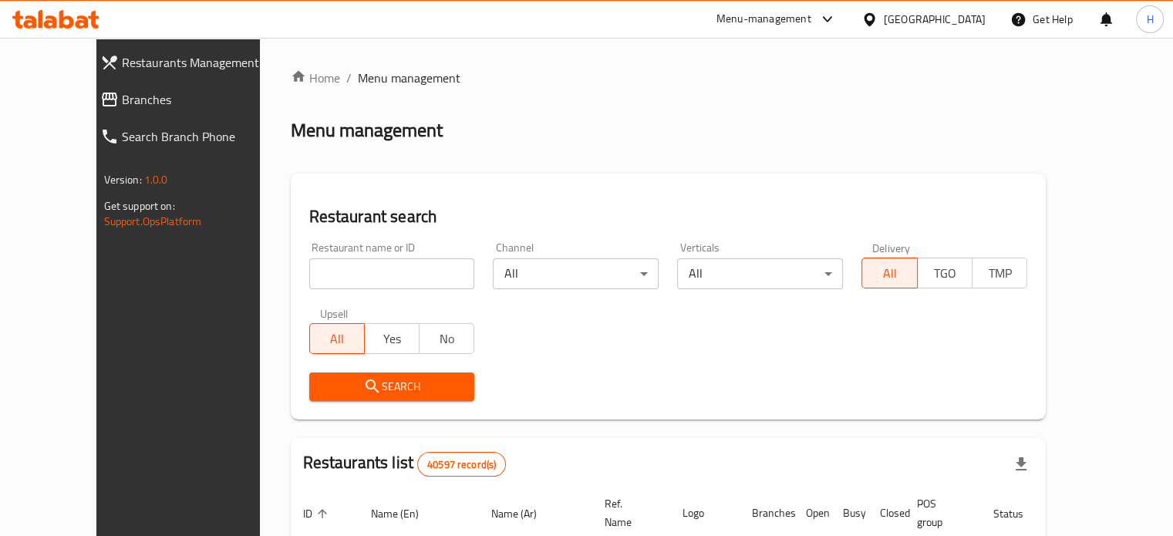
click at [358, 278] on input "search" at bounding box center [392, 273] width 166 height 31
type input "Mega Sandwiches"
click at [349, 384] on span "Search" at bounding box center [392, 386] width 141 height 19
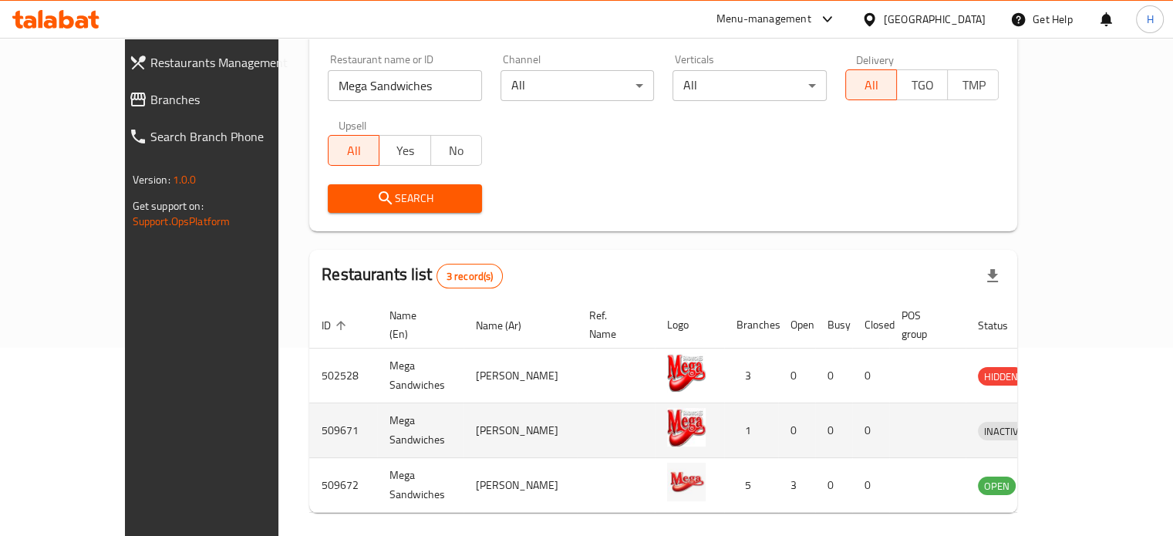
scroll to position [229, 0]
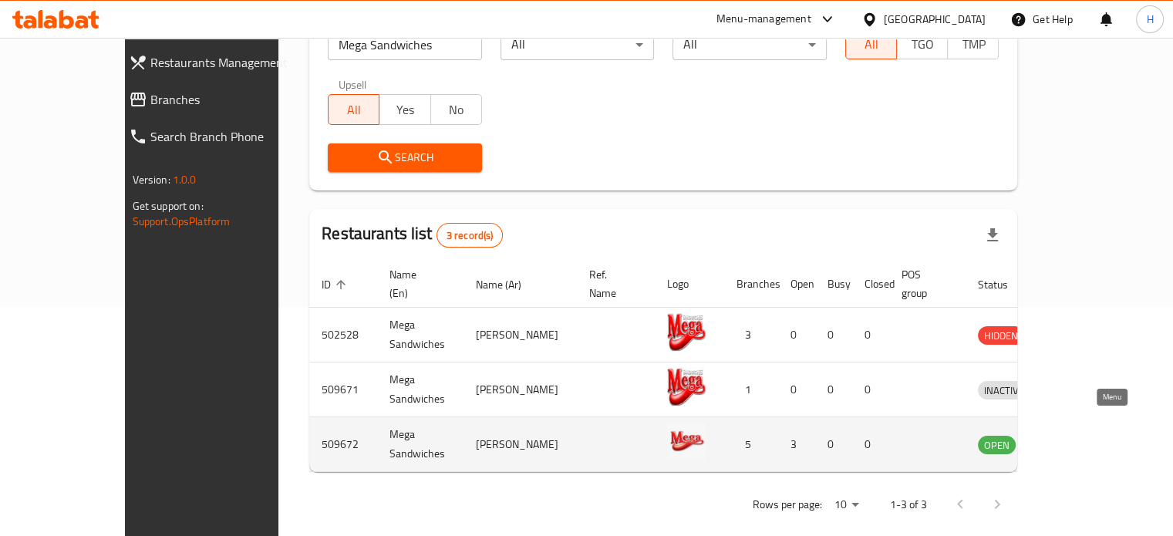
click at [1079, 439] on icon "enhanced table" at bounding box center [1070, 445] width 17 height 13
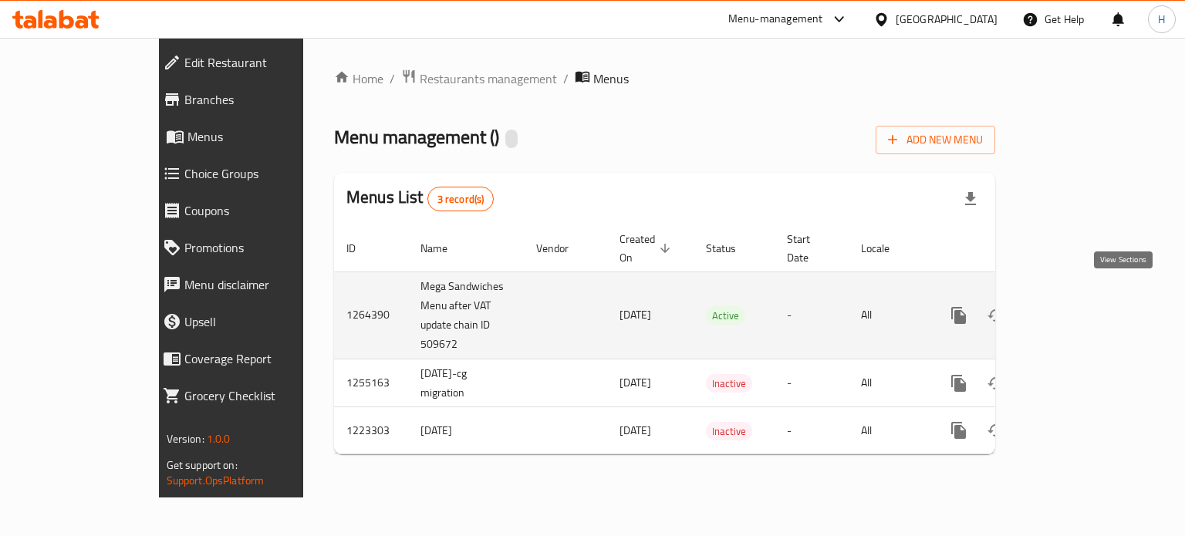
click at [1079, 306] on icon "enhanced table" at bounding box center [1070, 315] width 19 height 19
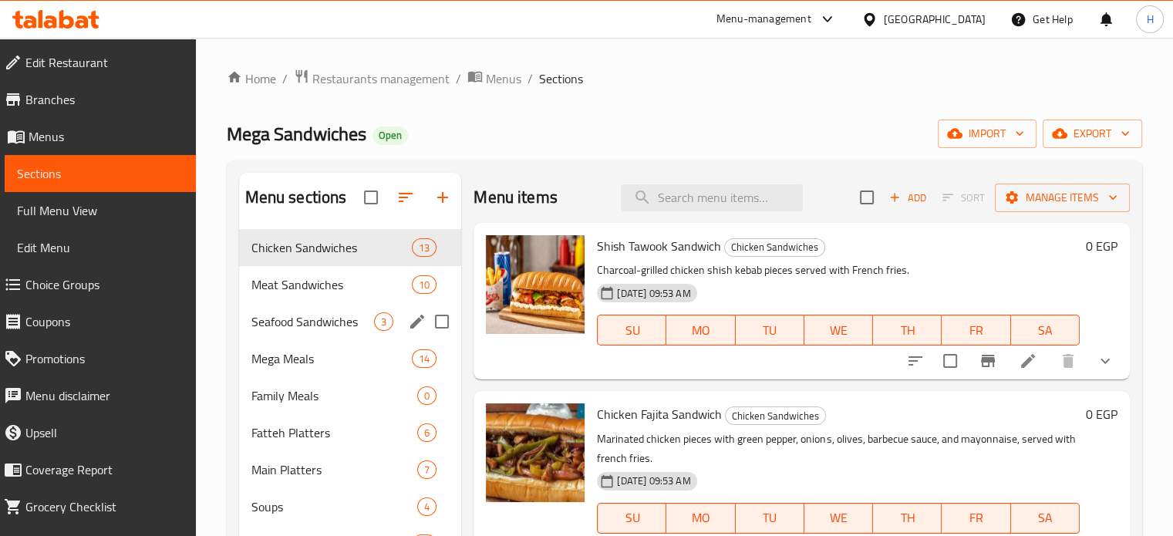
click at [335, 303] on div "Seafood Sandwiches 3" at bounding box center [350, 321] width 223 height 37
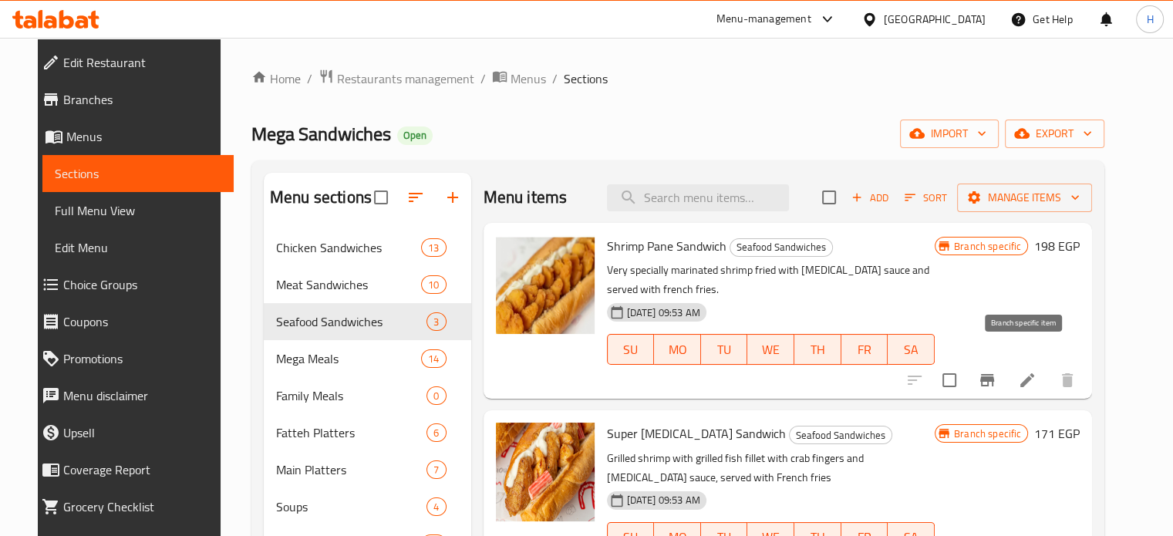
click at [997, 371] on icon "Branch-specific-item" at bounding box center [987, 380] width 19 height 19
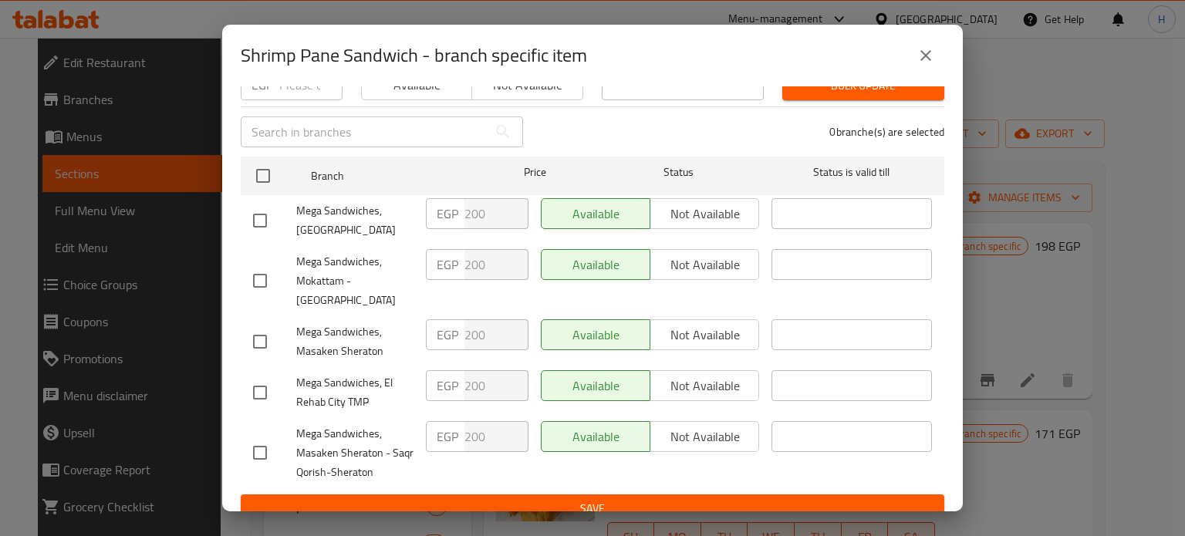
scroll to position [188, 0]
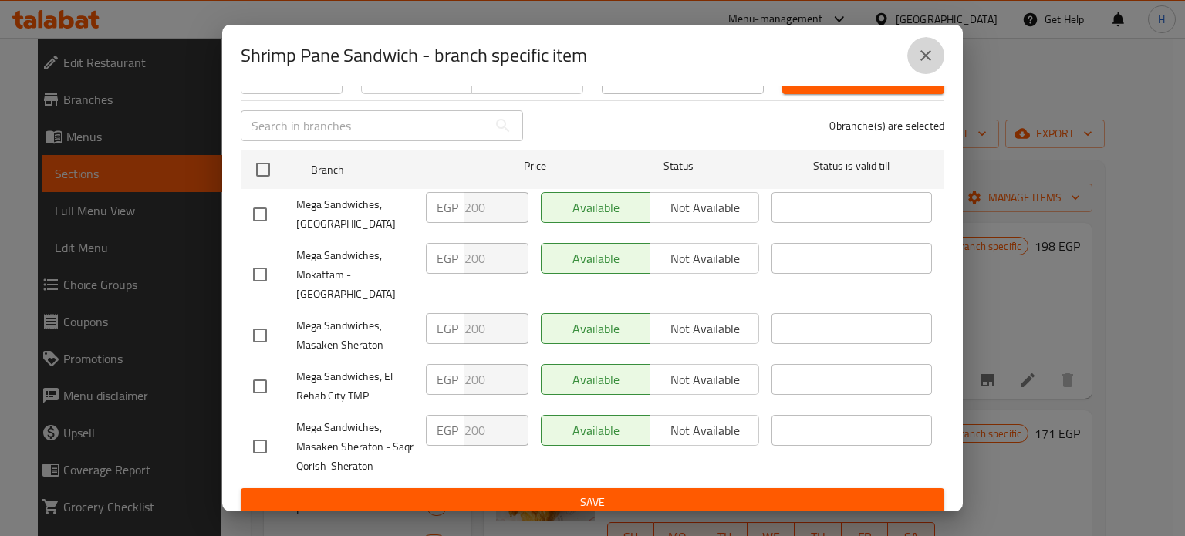
click at [910, 66] on button "close" at bounding box center [925, 55] width 37 height 37
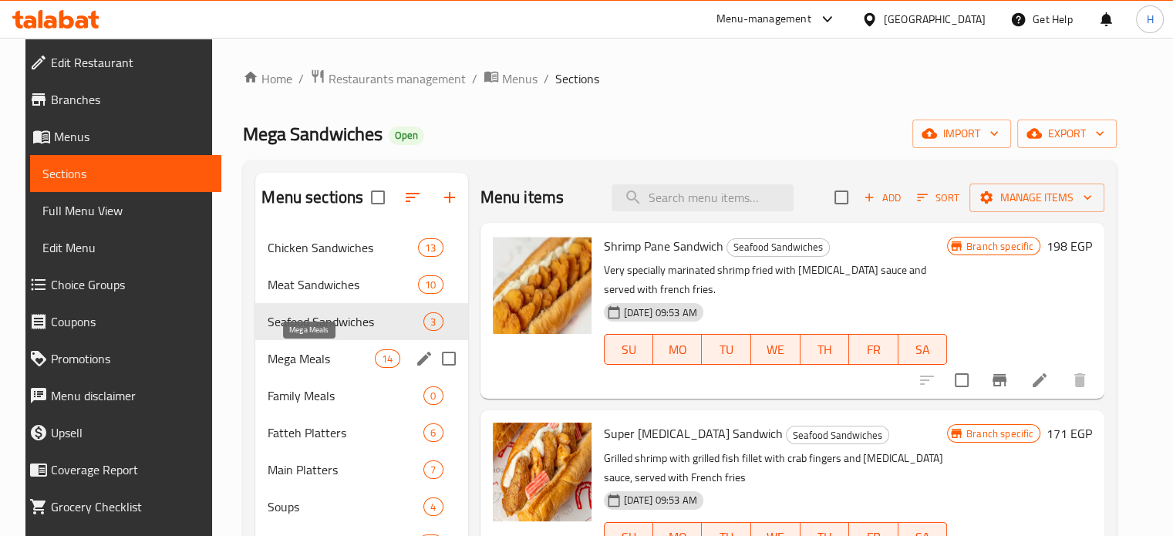
click at [302, 364] on span "Mega Meals" at bounding box center [321, 358] width 107 height 19
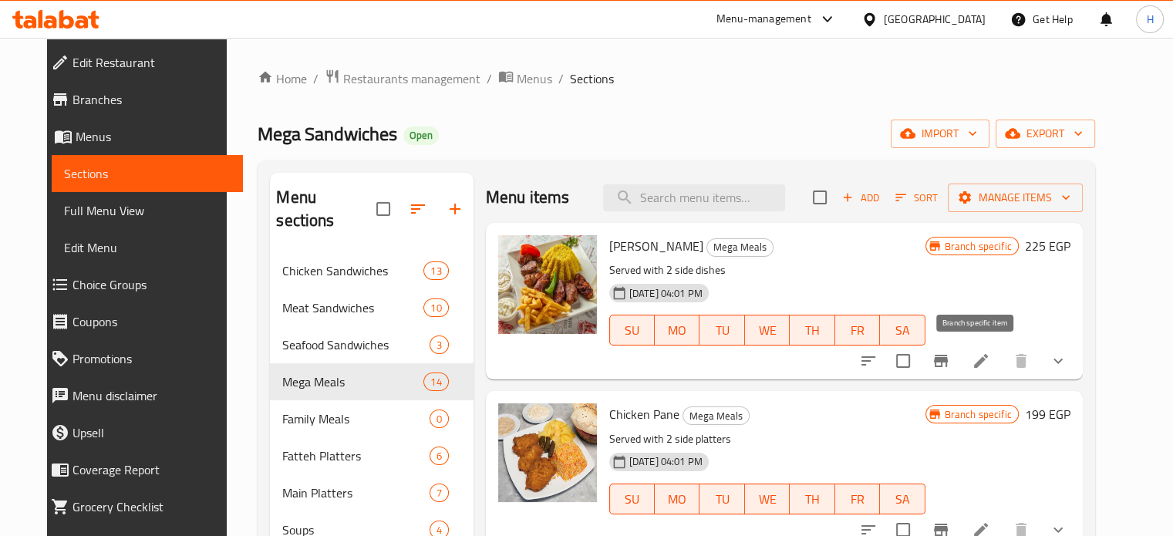
click at [948, 360] on icon "Branch-specific-item" at bounding box center [941, 361] width 14 height 12
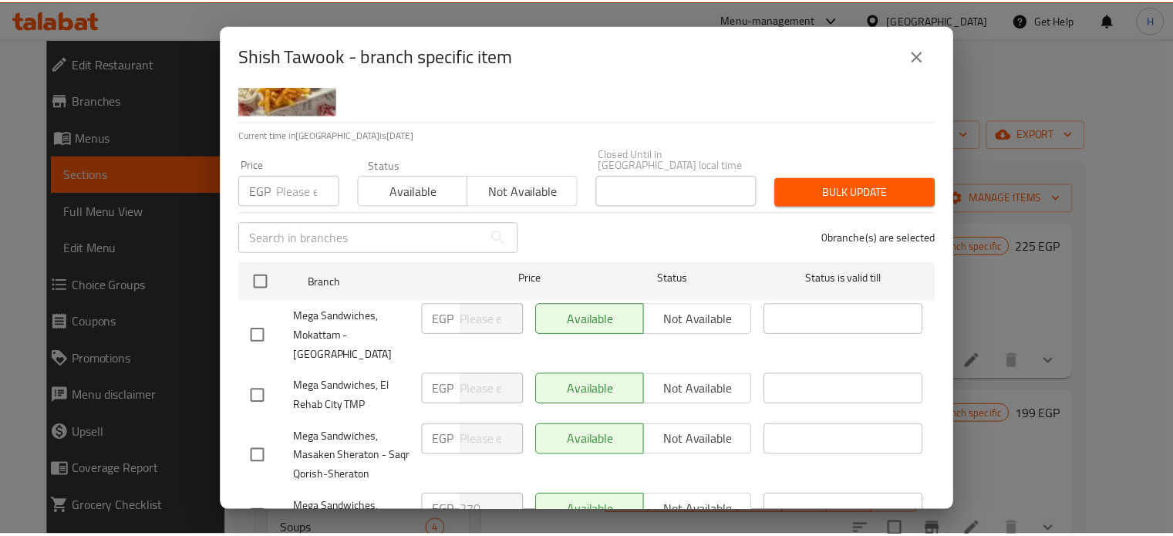
scroll to position [188, 0]
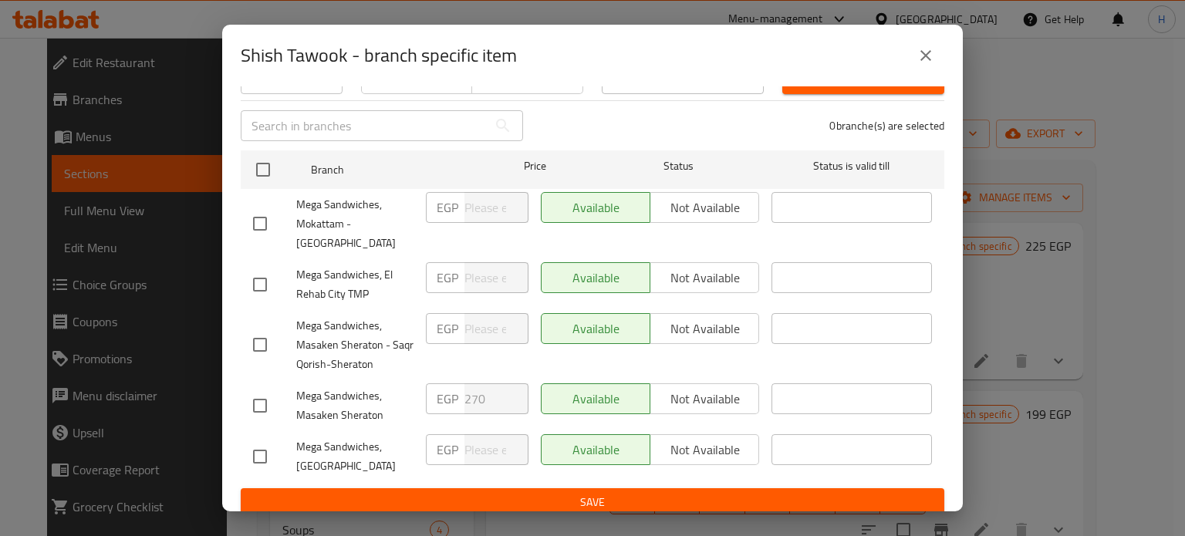
click at [926, 52] on icon "close" at bounding box center [925, 55] width 19 height 19
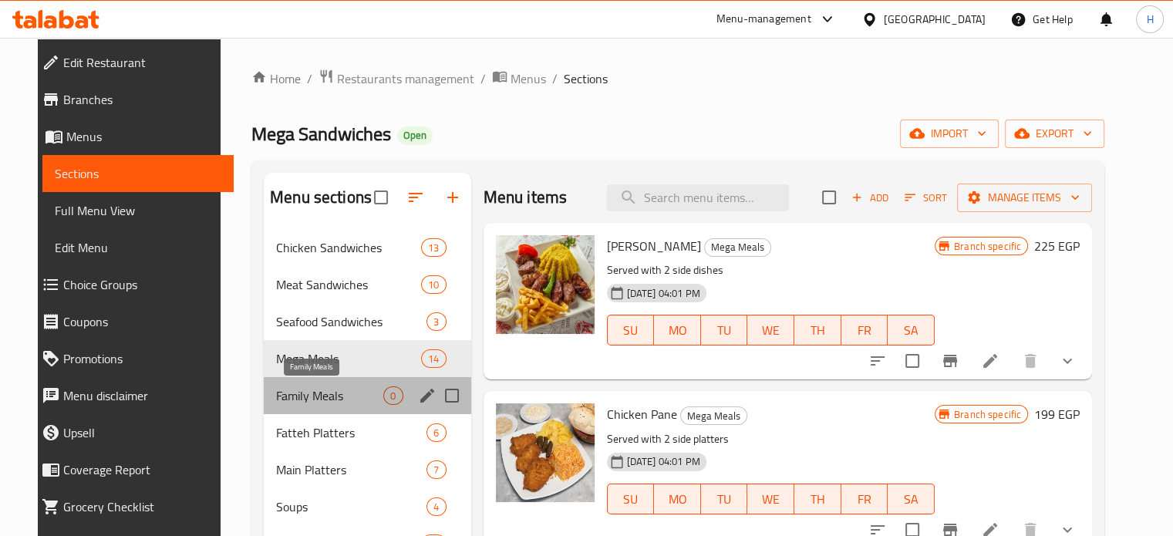
click at [305, 400] on span "Family Meals" at bounding box center [329, 395] width 107 height 19
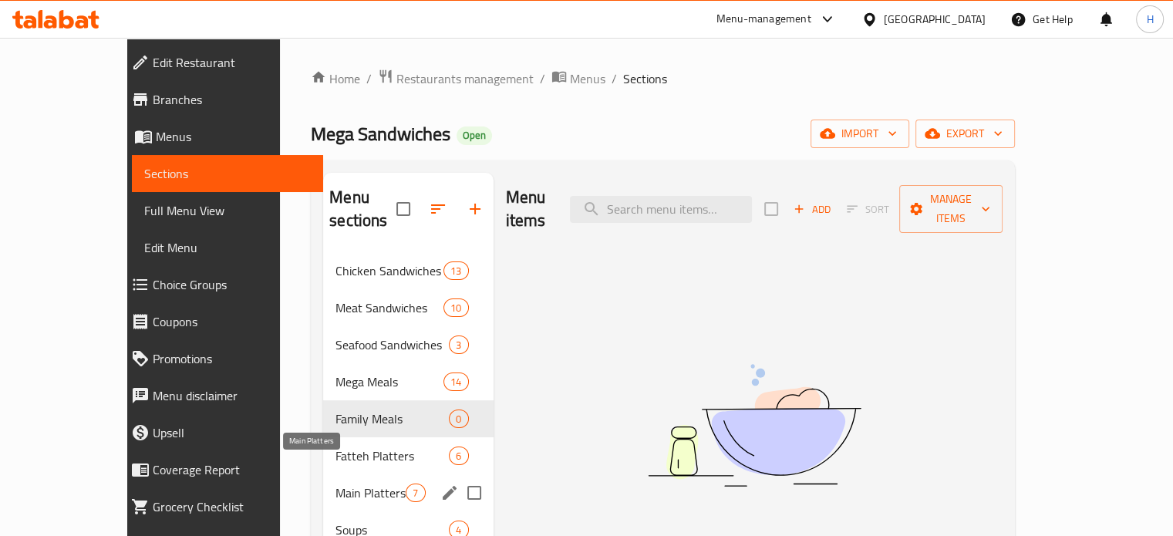
click at [336, 447] on span "Fatteh Platters" at bounding box center [392, 456] width 113 height 19
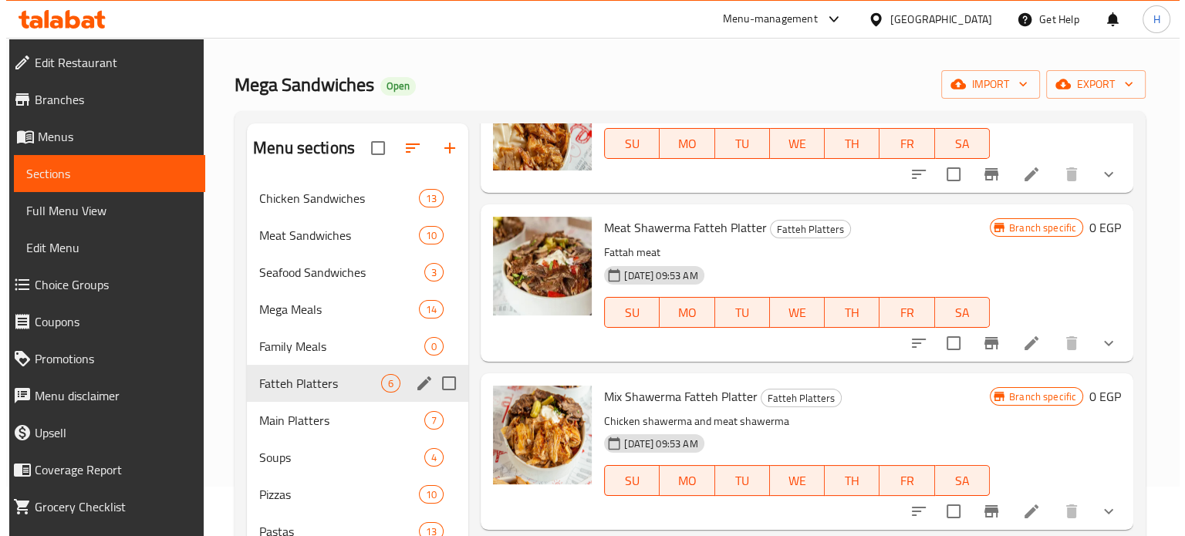
scroll to position [77, 0]
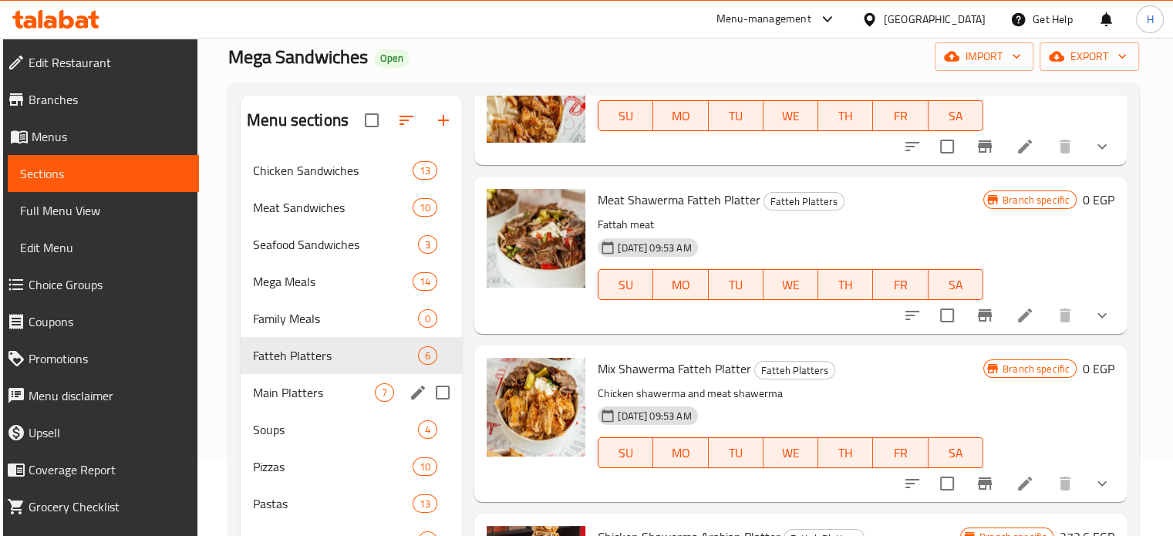
click at [277, 386] on span "Main Platters" at bounding box center [314, 392] width 122 height 19
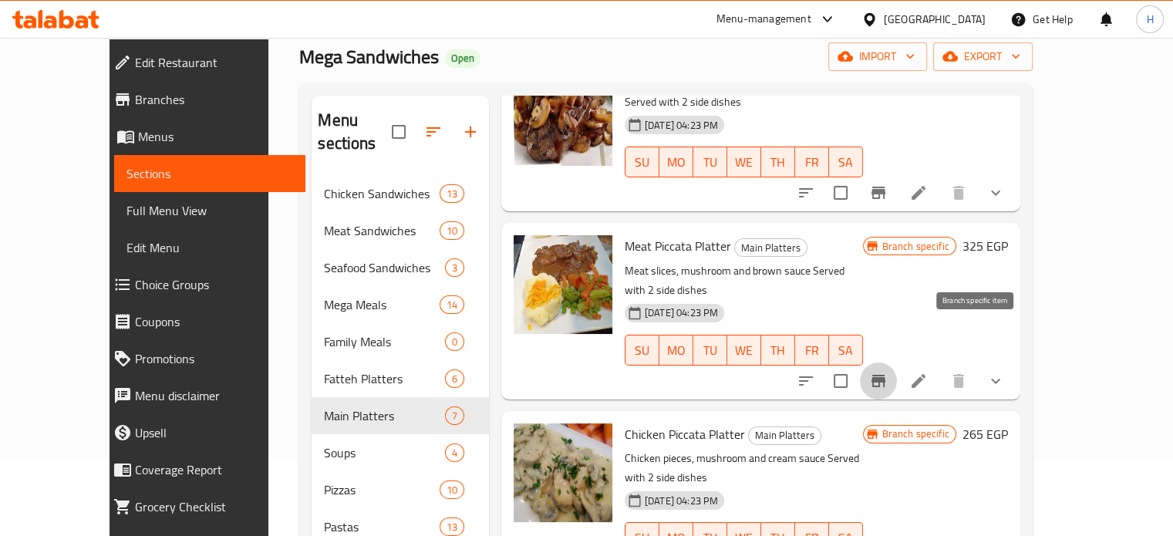
click at [886, 375] on icon "Branch-specific-item" at bounding box center [879, 381] width 14 height 12
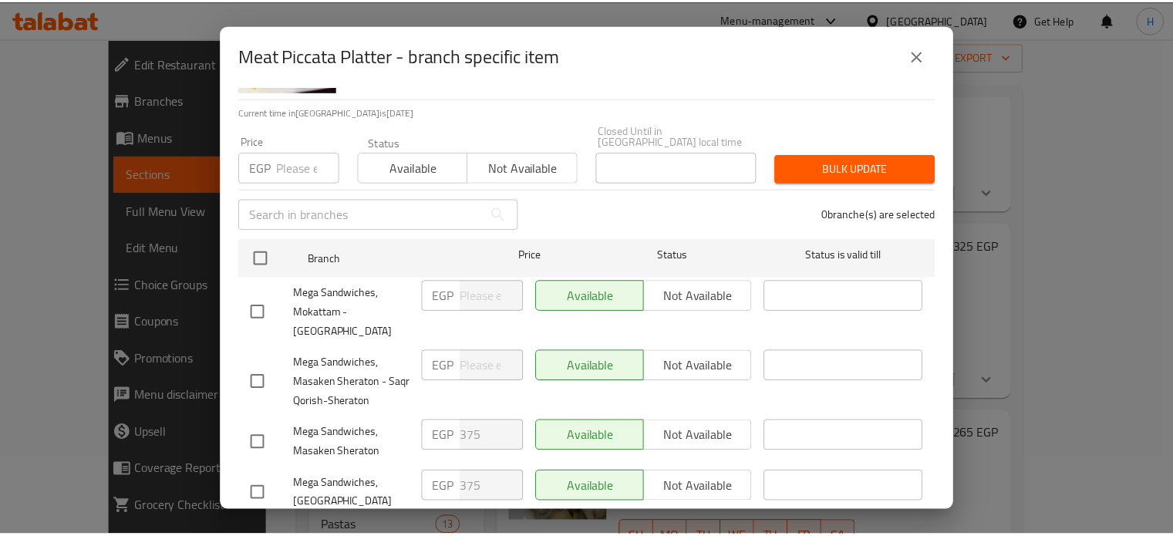
scroll to position [188, 0]
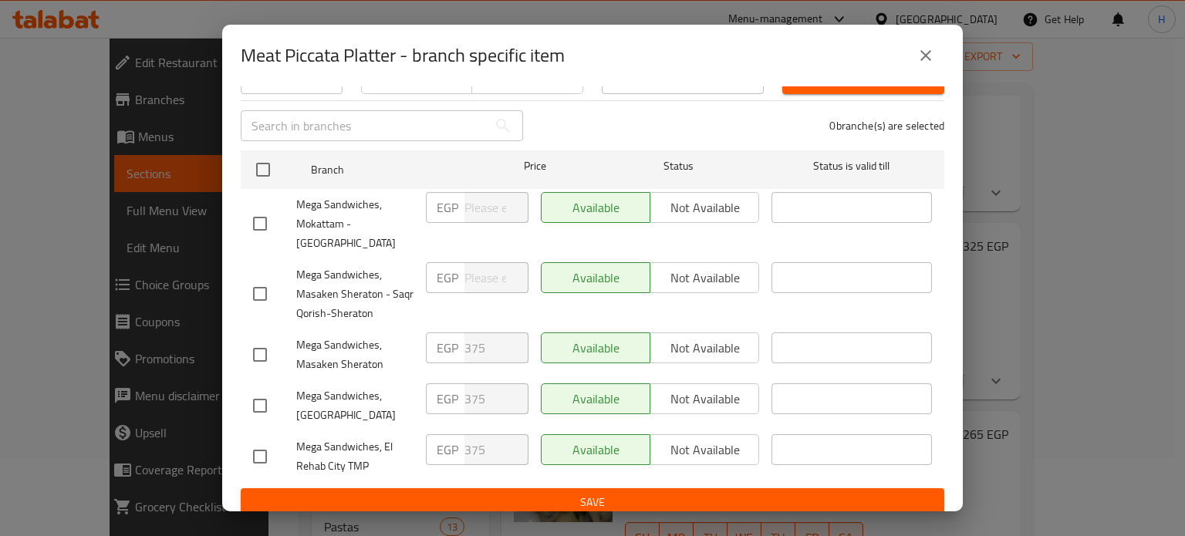
click at [923, 58] on icon "close" at bounding box center [925, 55] width 11 height 11
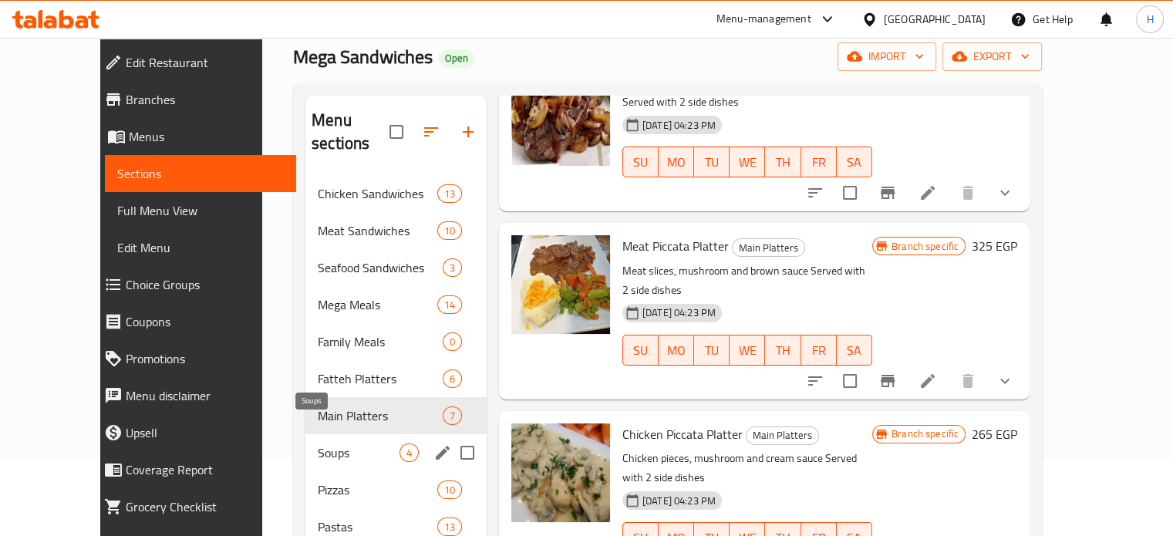
click at [318, 444] on span "Soups" at bounding box center [359, 453] width 82 height 19
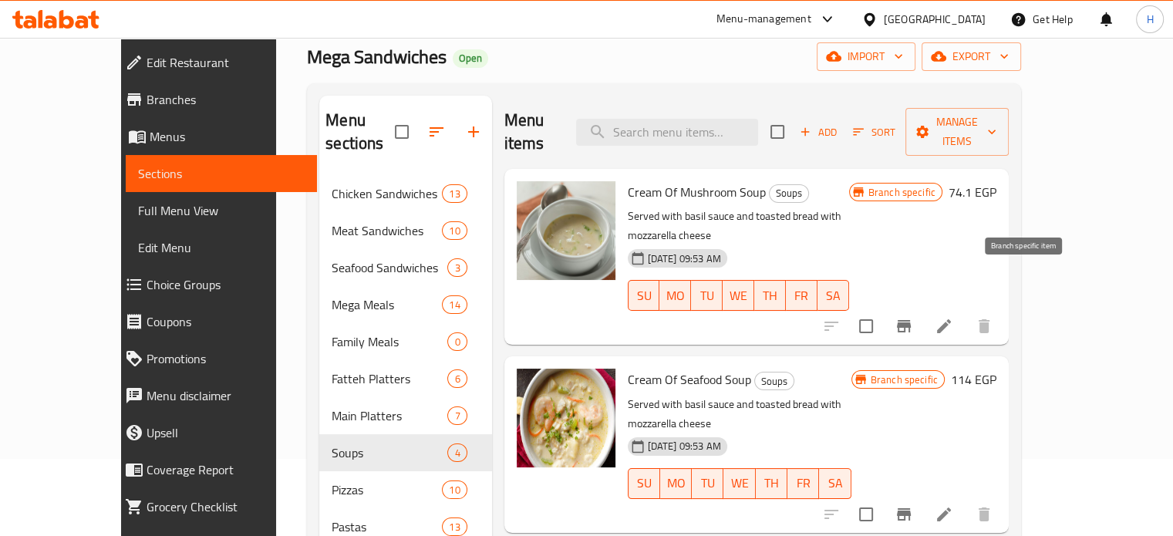
click at [913, 317] on icon "Branch-specific-item" at bounding box center [904, 326] width 19 height 19
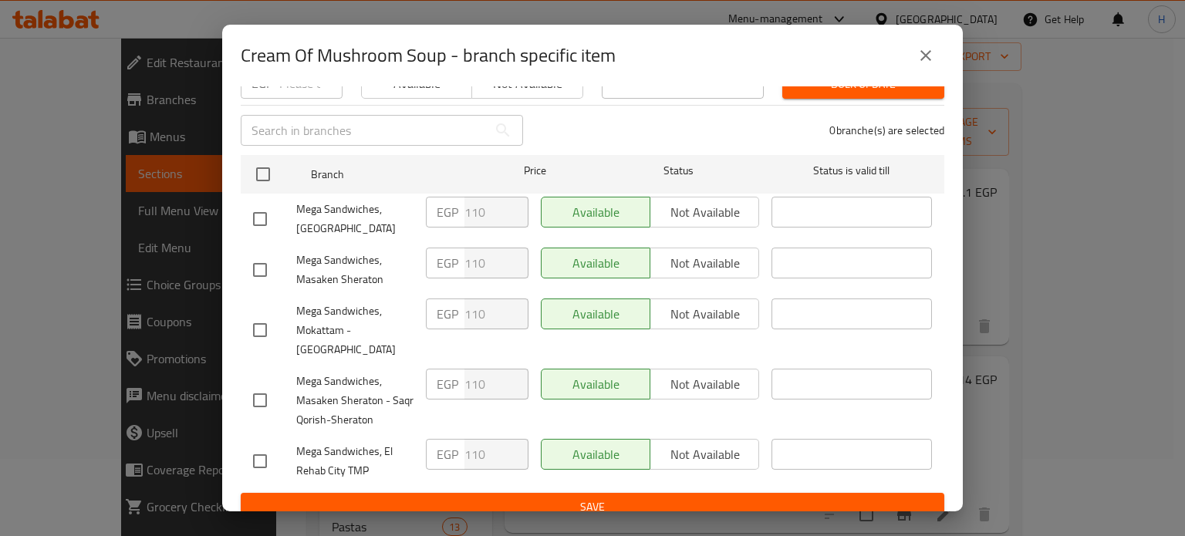
scroll to position [188, 0]
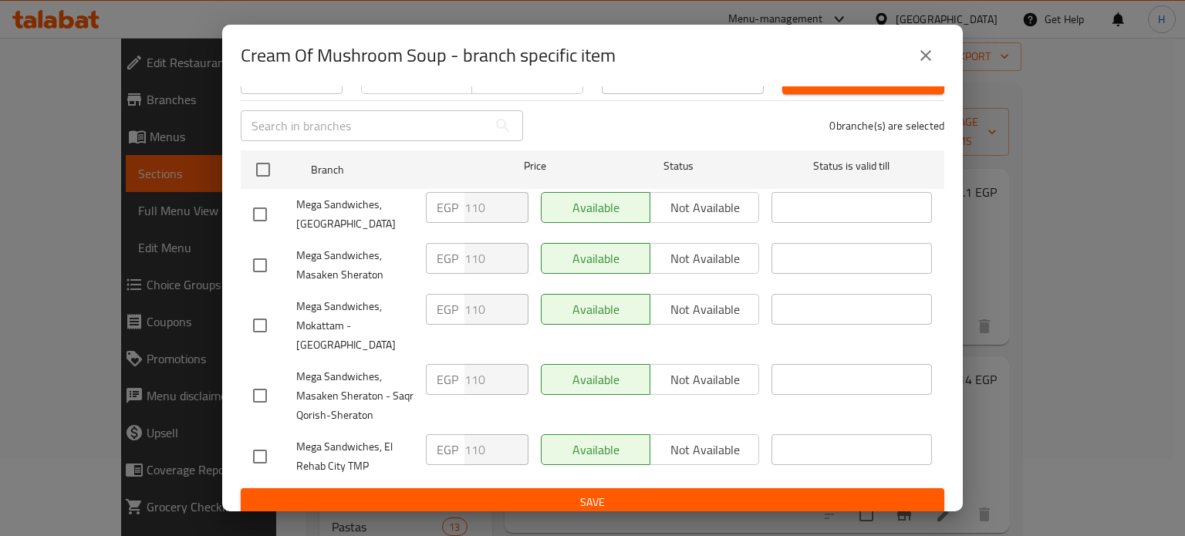
click at [923, 55] on icon "close" at bounding box center [925, 55] width 19 height 19
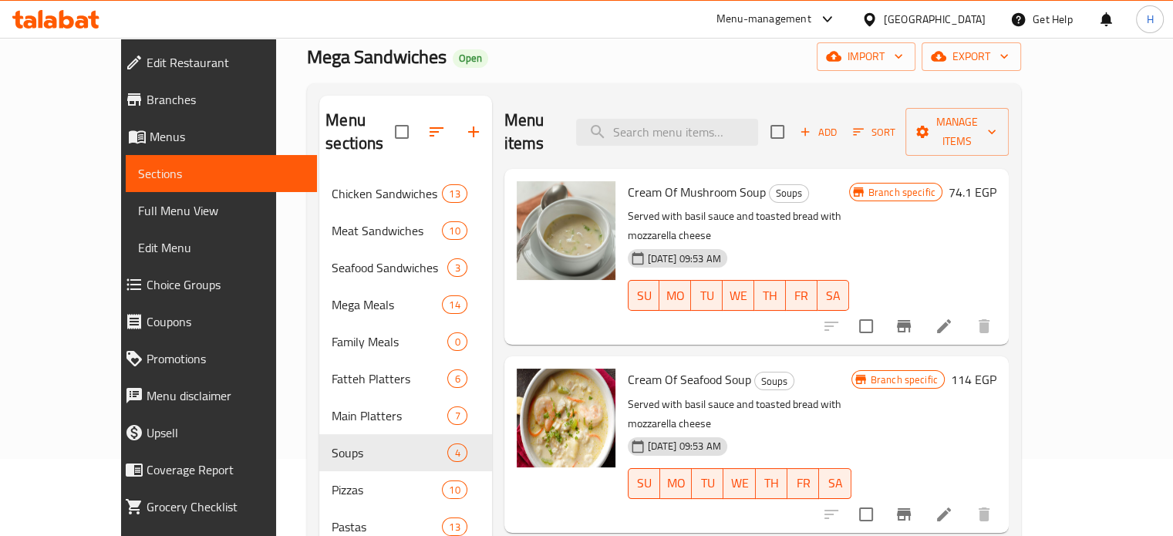
click at [923, 496] on button "Branch-specific-item" at bounding box center [904, 514] width 37 height 37
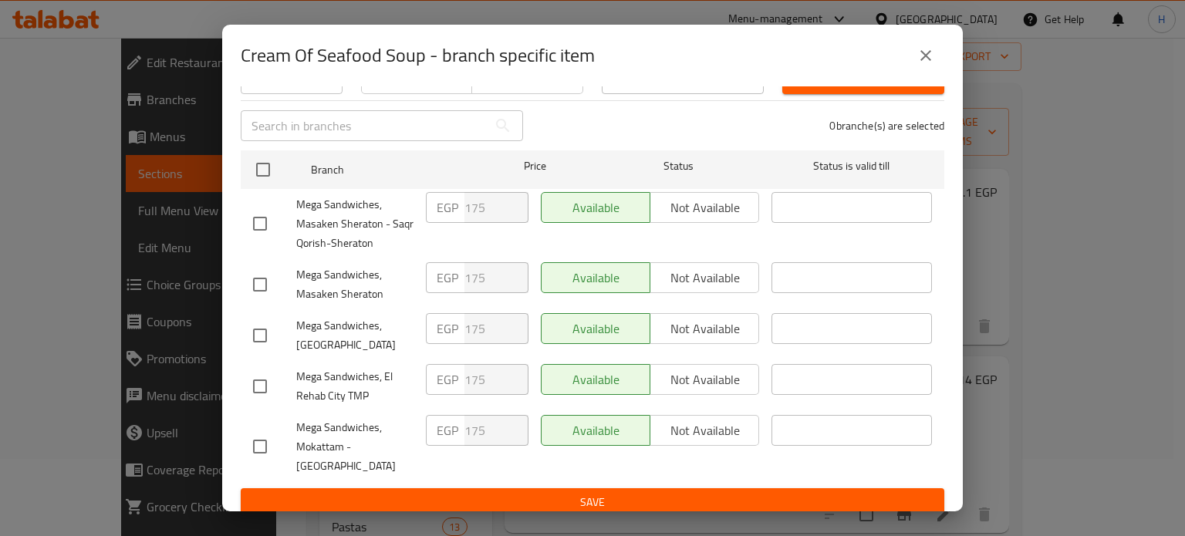
click at [912, 66] on button "close" at bounding box center [925, 55] width 37 height 37
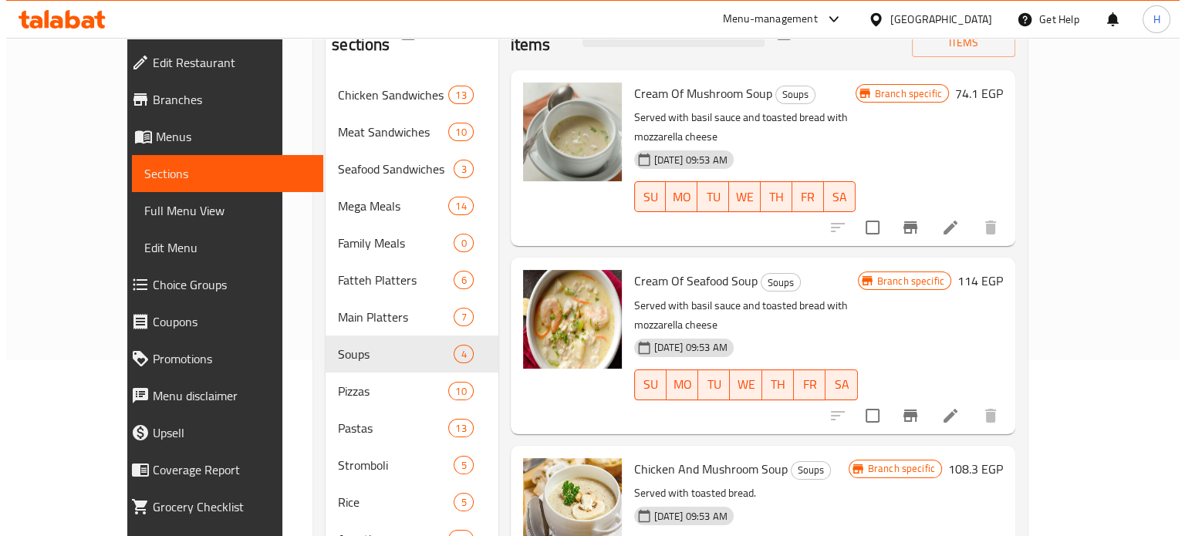
scroll to position [231, 0]
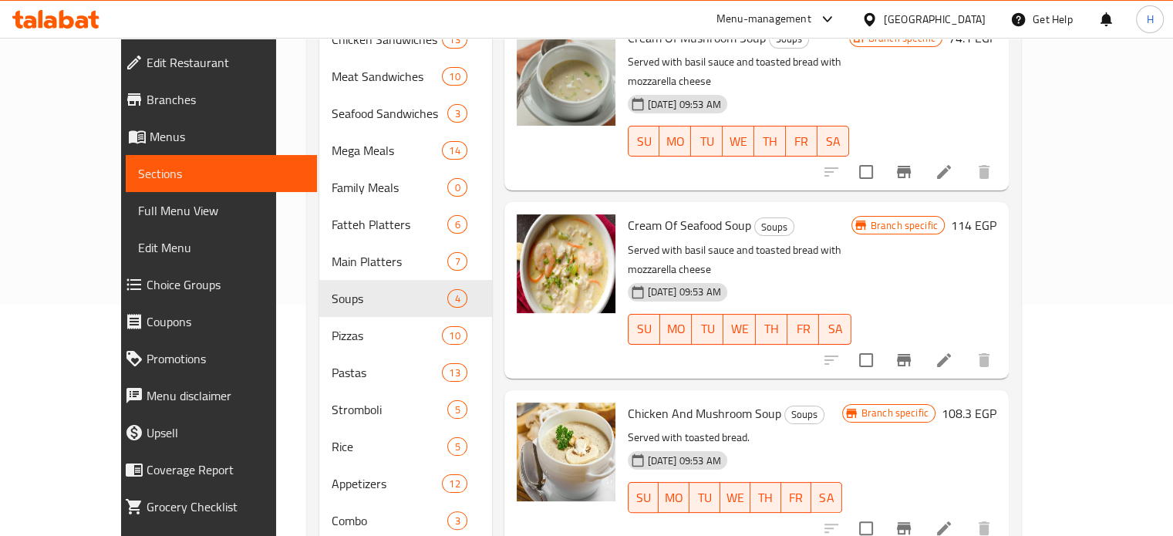
click at [913, 519] on icon "Branch-specific-item" at bounding box center [904, 528] width 19 height 19
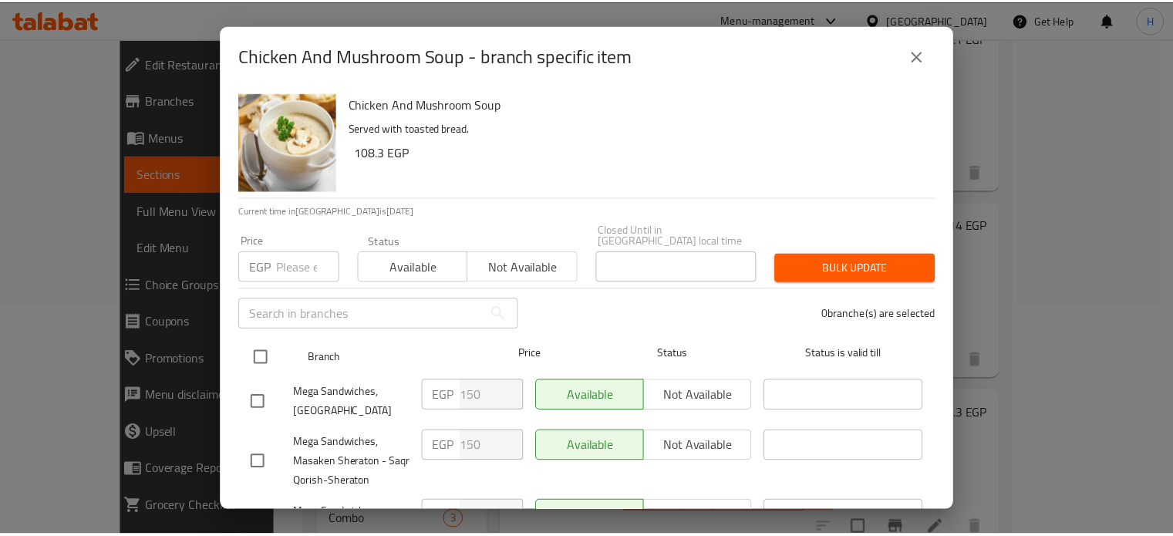
scroll to position [188, 0]
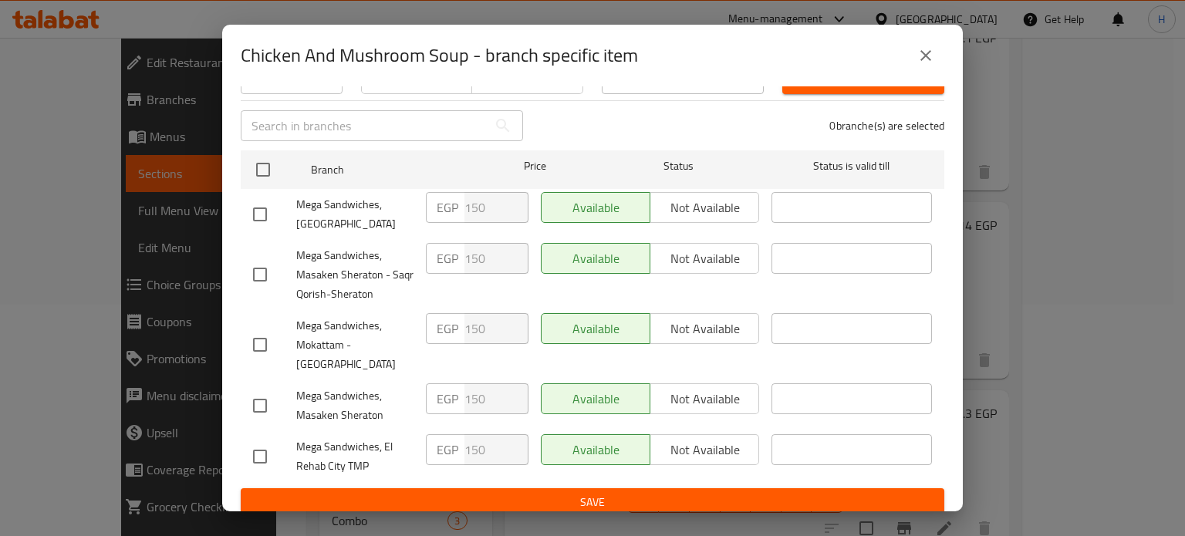
click at [927, 62] on icon "close" at bounding box center [925, 55] width 19 height 19
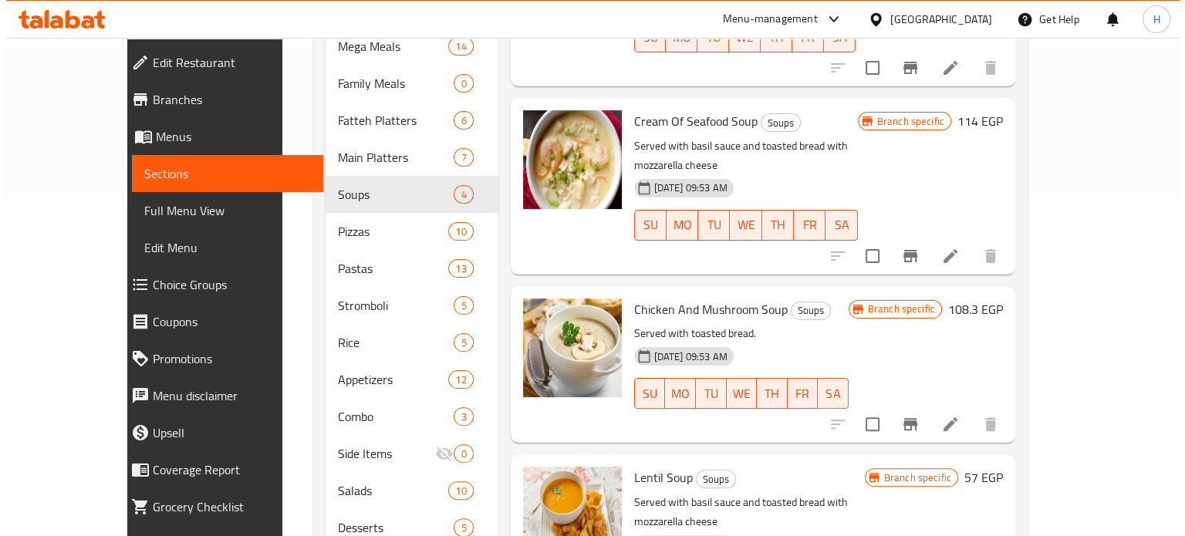
scroll to position [540, 0]
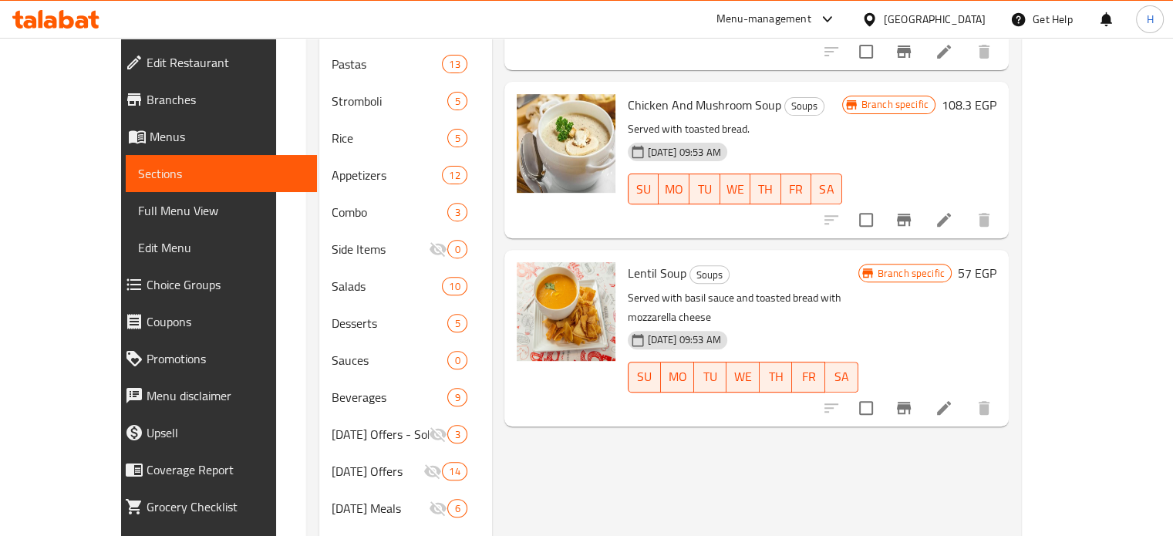
click at [913, 399] on icon "Branch-specific-item" at bounding box center [904, 408] width 19 height 19
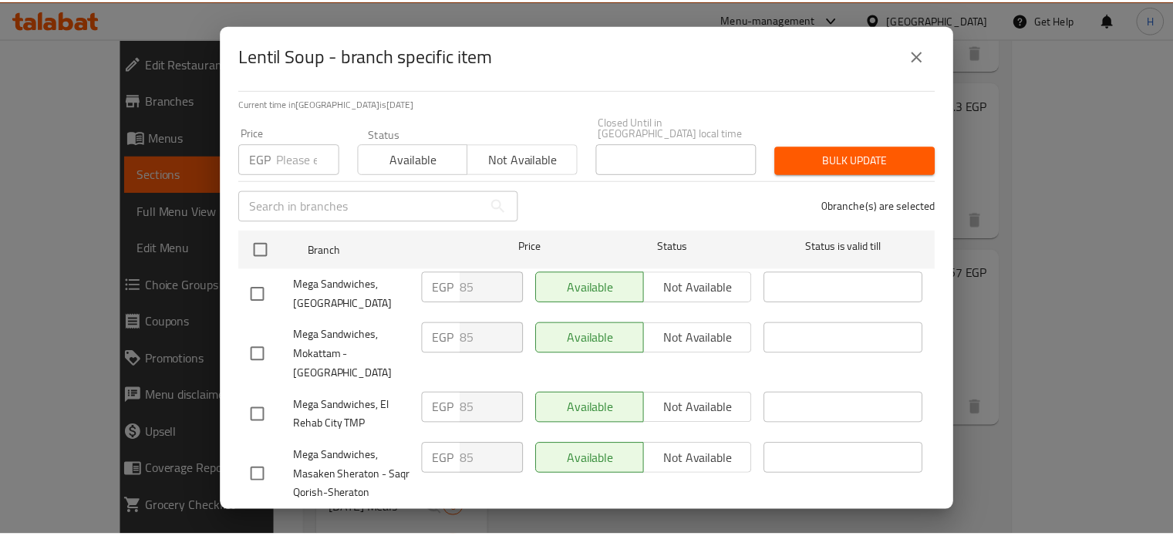
scroll to position [188, 0]
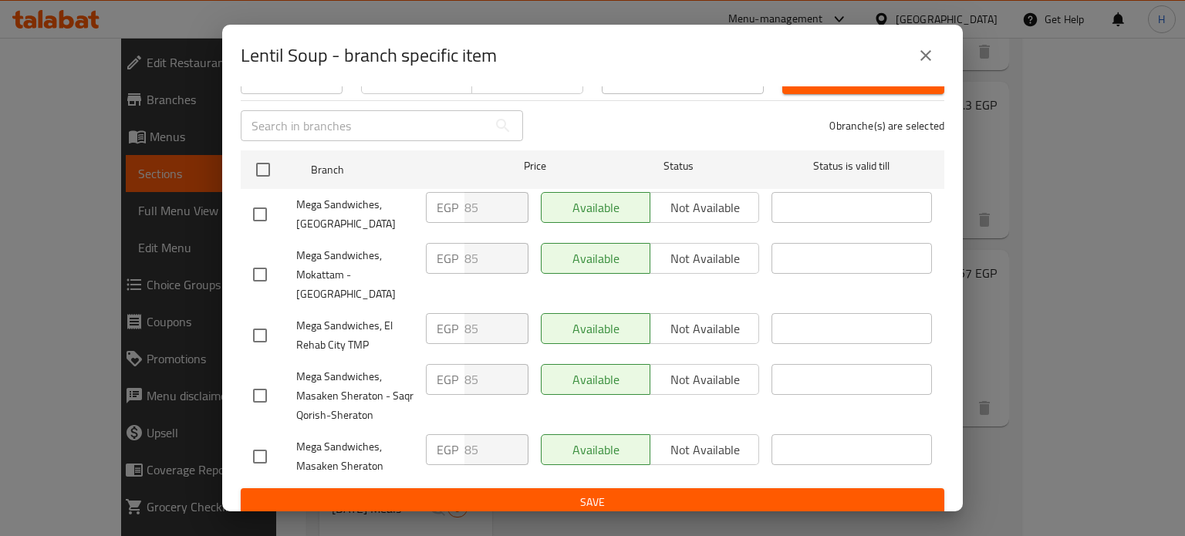
click at [922, 58] on icon "close" at bounding box center [925, 55] width 19 height 19
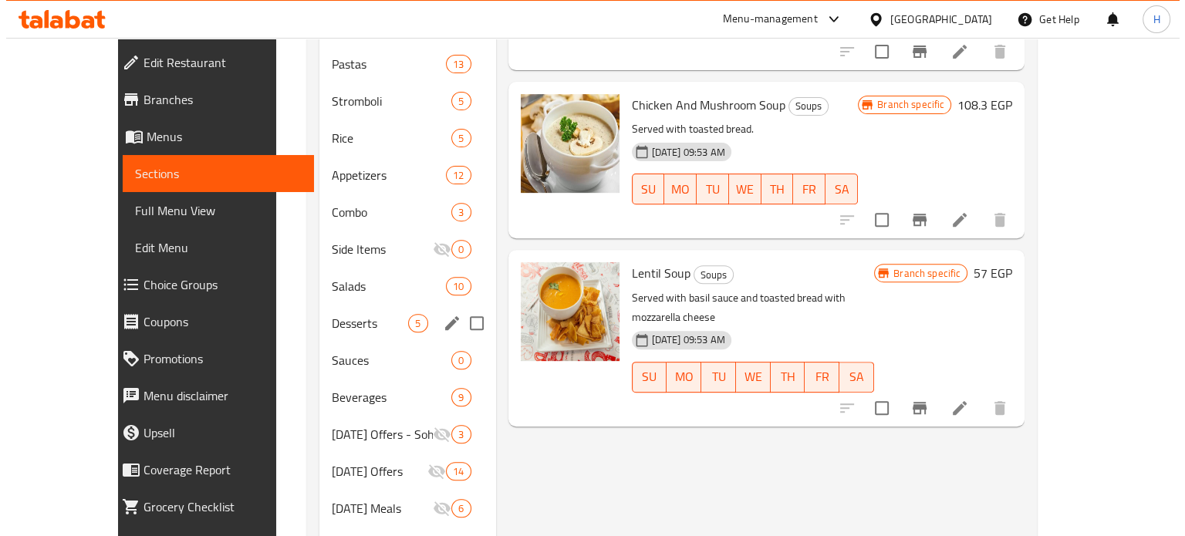
scroll to position [386, 0]
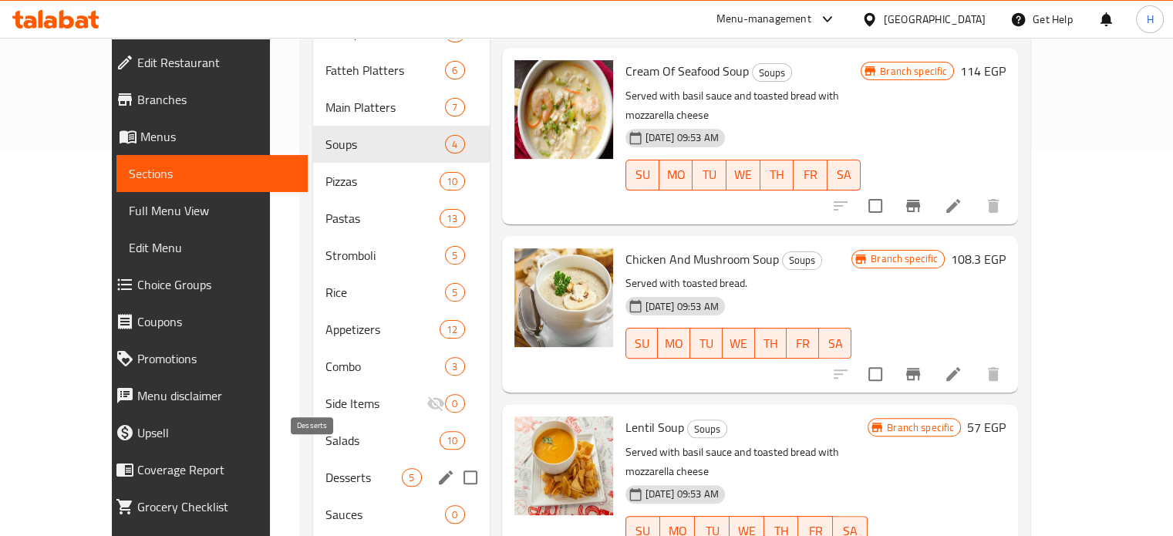
click at [326, 468] on span "Desserts" at bounding box center [364, 477] width 76 height 19
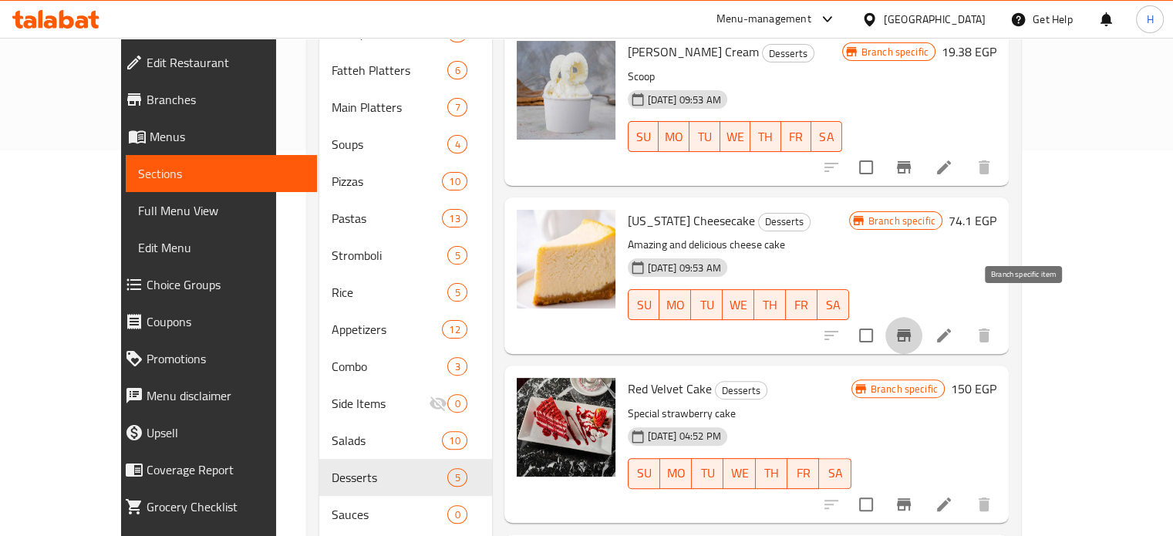
click at [911, 329] on icon "Branch-specific-item" at bounding box center [904, 335] width 14 height 12
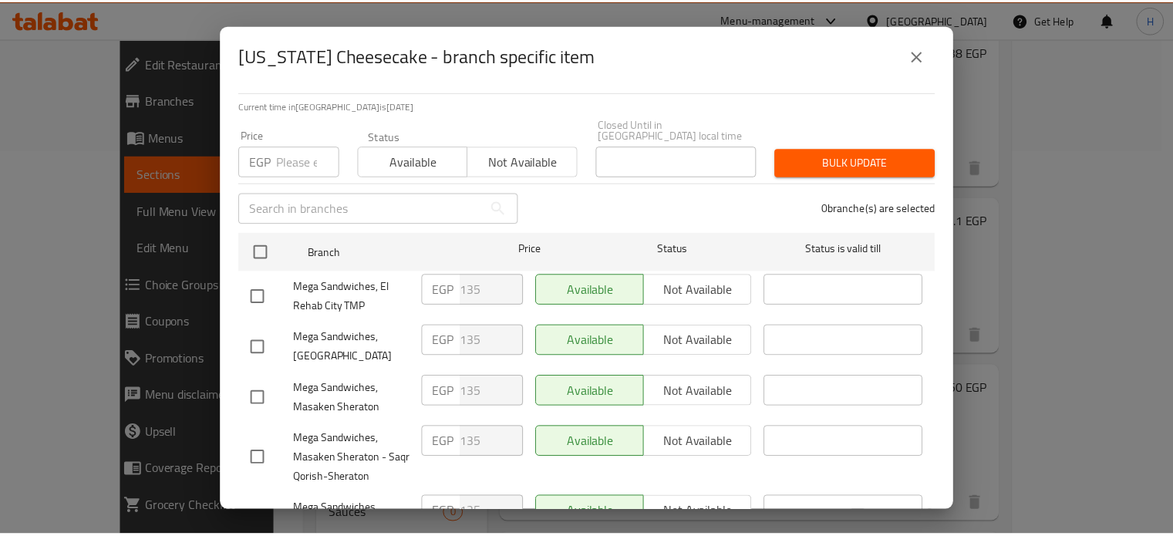
scroll to position [188, 0]
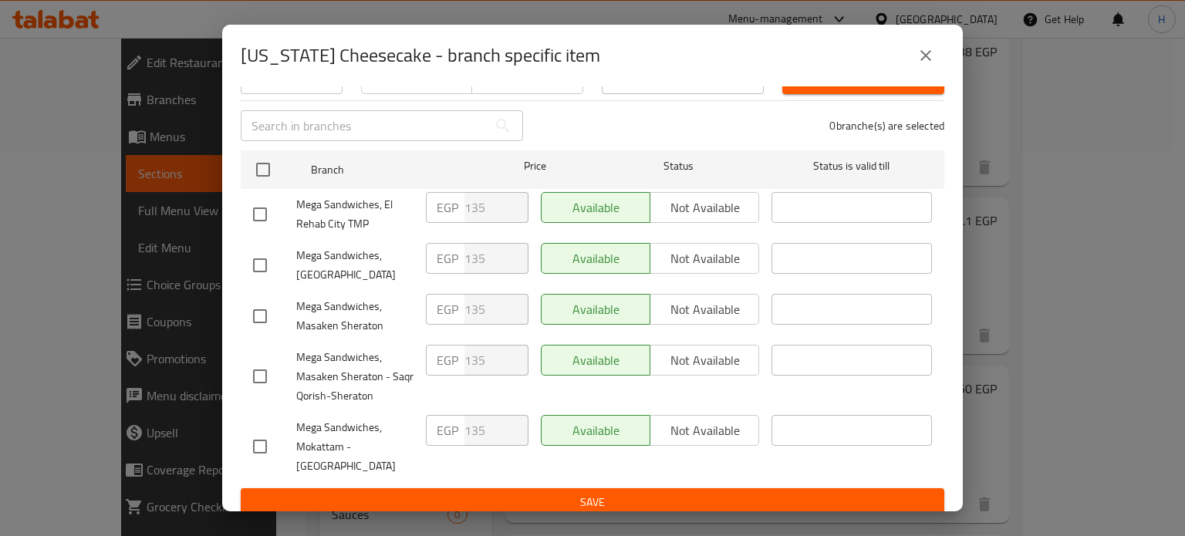
click at [916, 67] on button "close" at bounding box center [925, 55] width 37 height 37
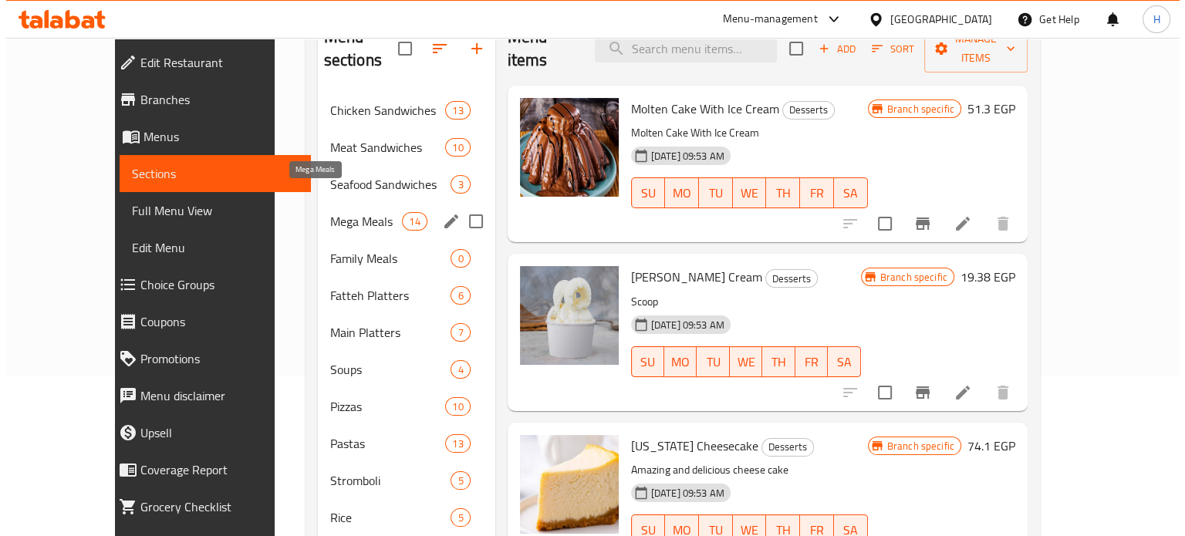
scroll to position [77, 0]
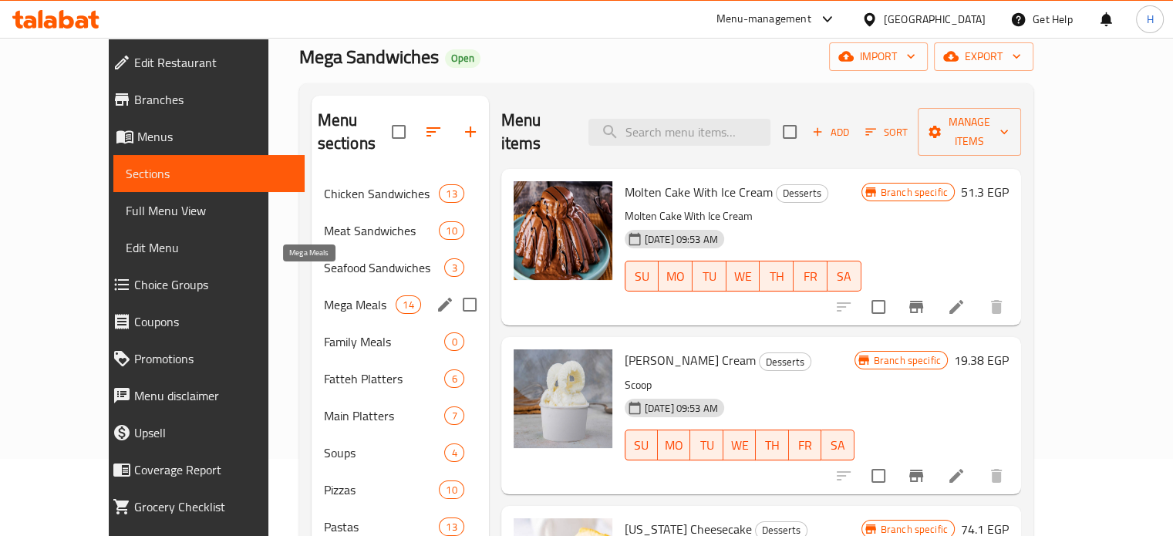
click at [324, 295] on span "Mega Meals" at bounding box center [360, 304] width 73 height 19
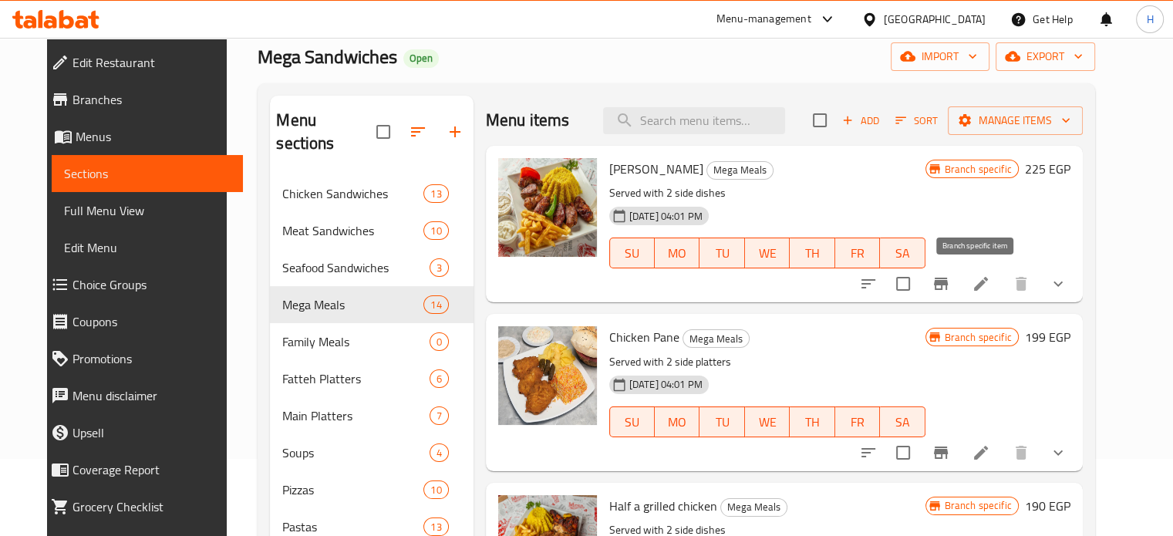
click at [950, 292] on icon "Branch-specific-item" at bounding box center [941, 284] width 19 height 19
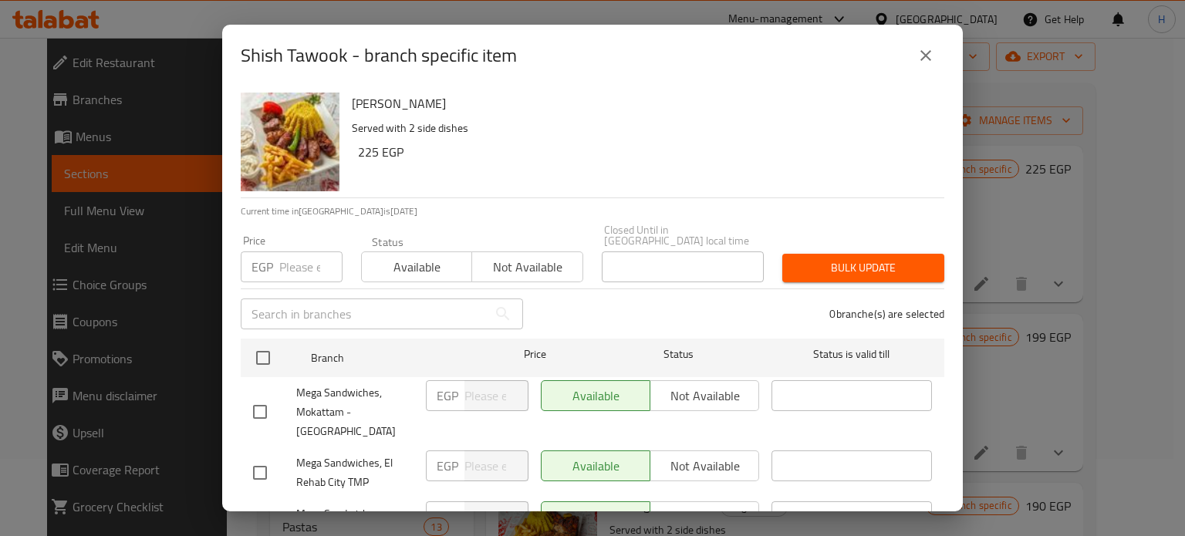
scroll to position [188, 0]
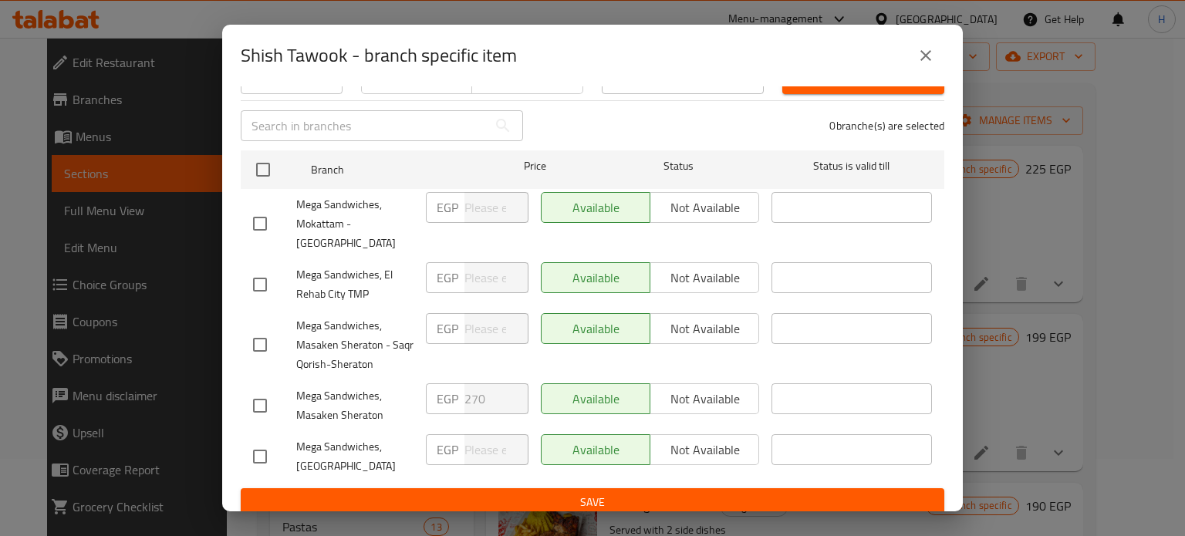
click at [929, 59] on icon "close" at bounding box center [925, 55] width 11 height 11
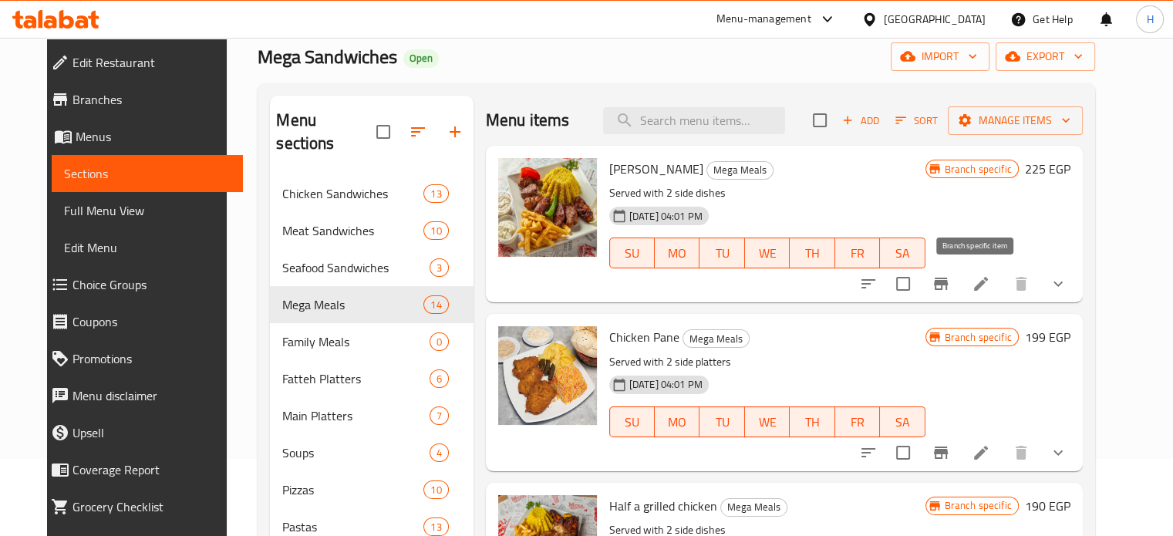
click at [960, 277] on button "Branch-specific-item" at bounding box center [941, 283] width 37 height 37
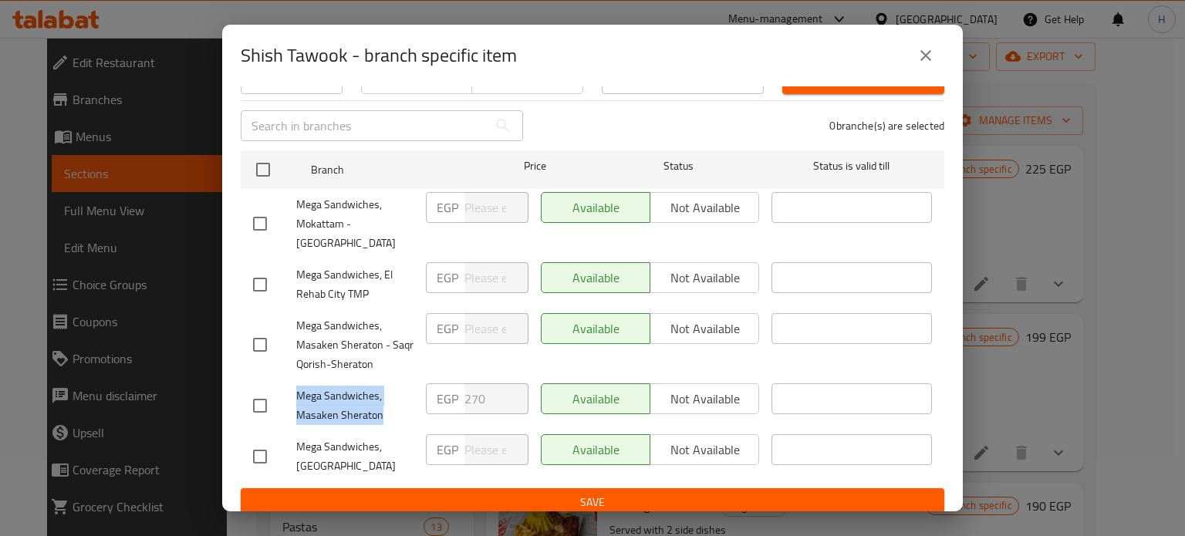
drag, startPoint x: 390, startPoint y: 402, endPoint x: 299, endPoint y: 391, distance: 90.9
click at [299, 391] on span "Mega Sandwiches, Masaken Sheraton" at bounding box center [354, 405] width 117 height 39
copy span "Mega Sandwiches, Masaken Sheraton"
click at [915, 61] on button "close" at bounding box center [925, 55] width 37 height 37
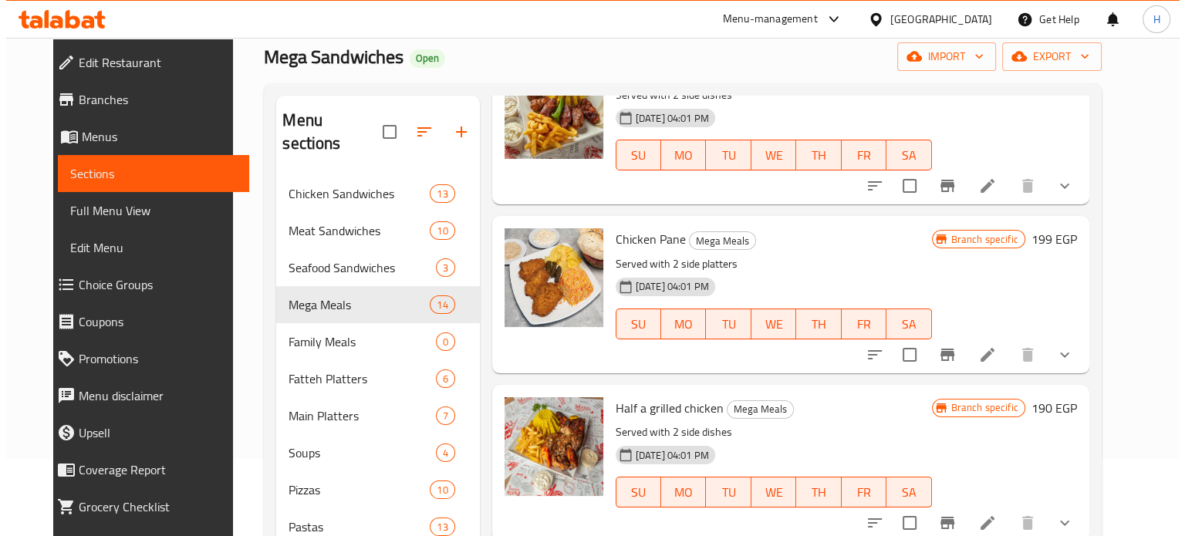
scroll to position [231, 0]
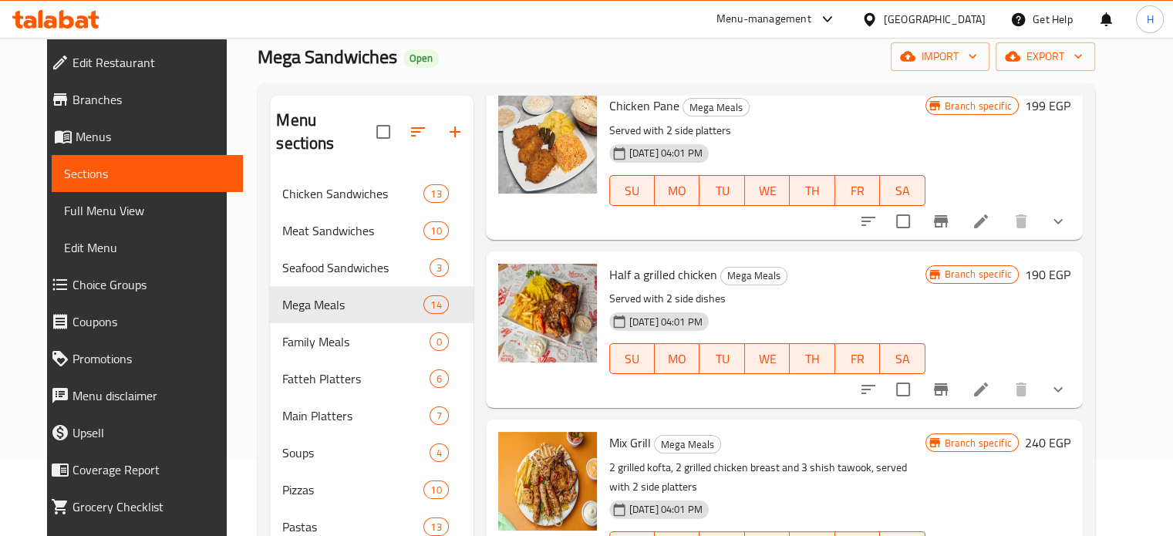
click at [948, 384] on icon "Branch-specific-item" at bounding box center [941, 389] width 14 height 12
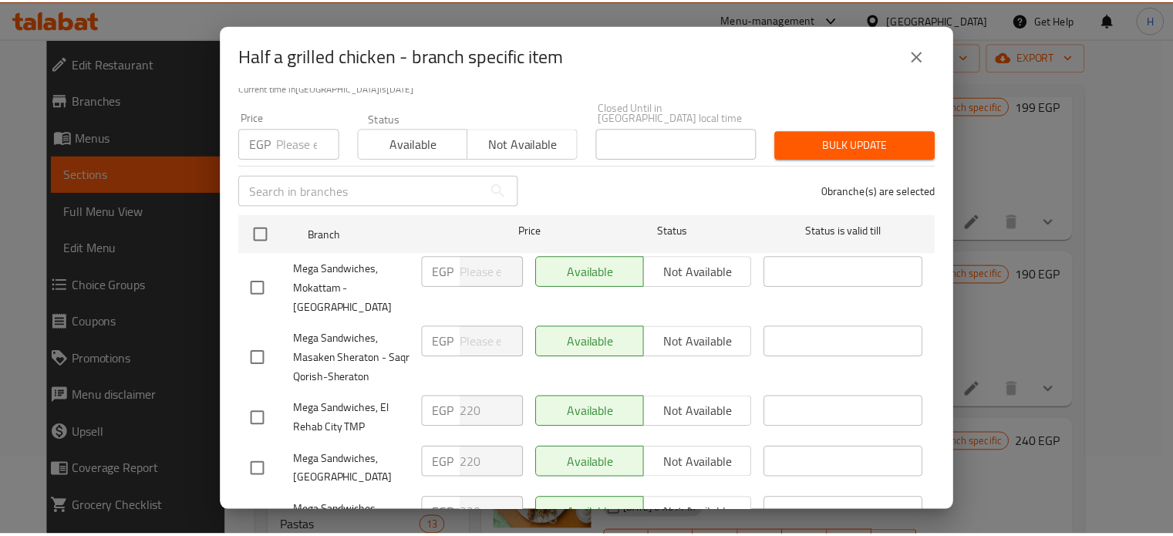
scroll to position [188, 0]
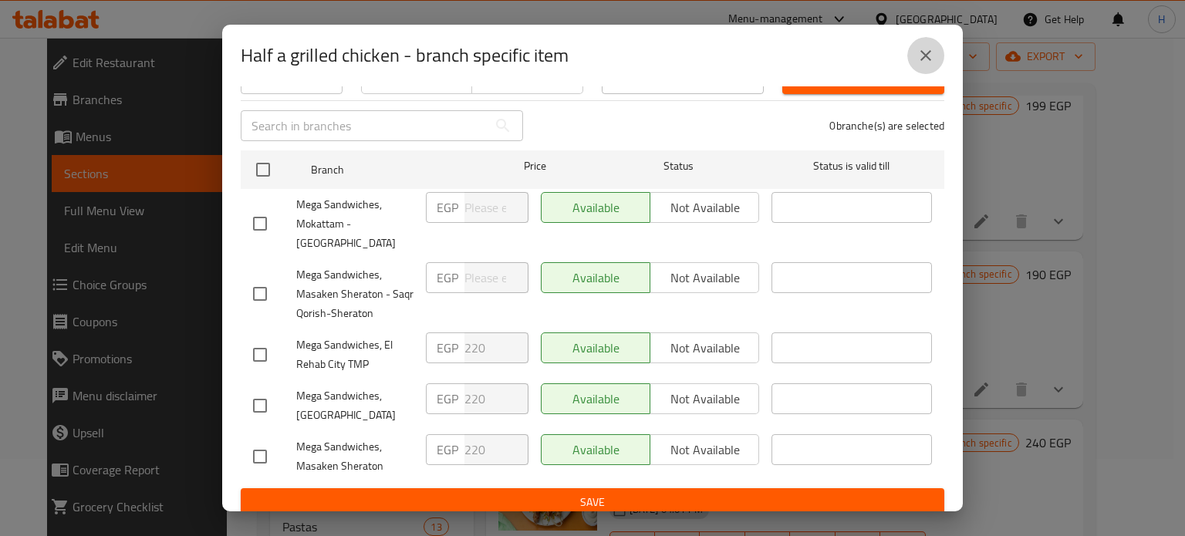
click at [916, 55] on icon "close" at bounding box center [925, 55] width 19 height 19
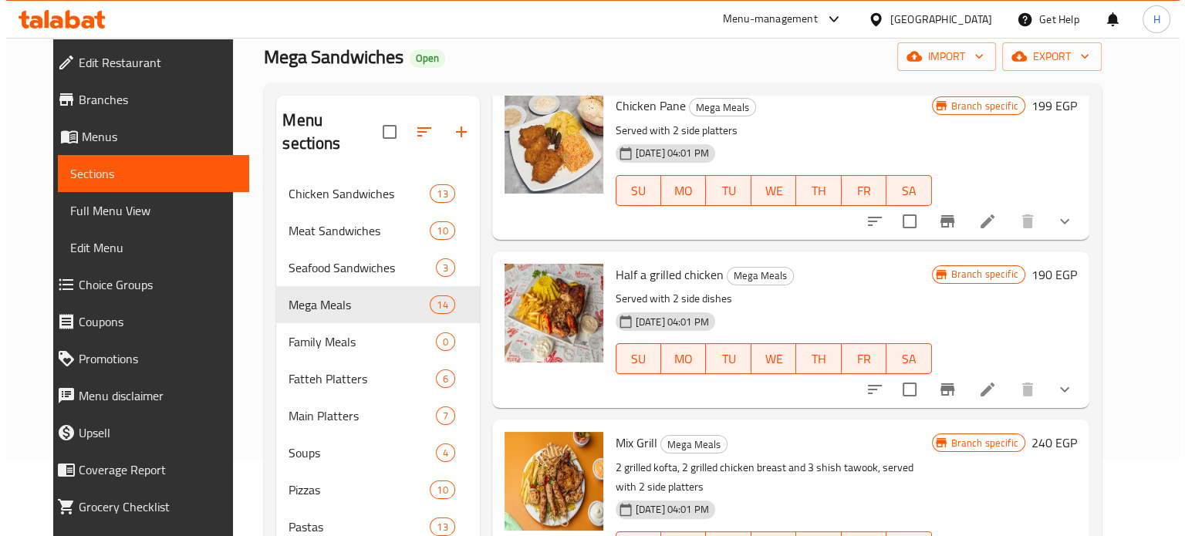
scroll to position [463, 0]
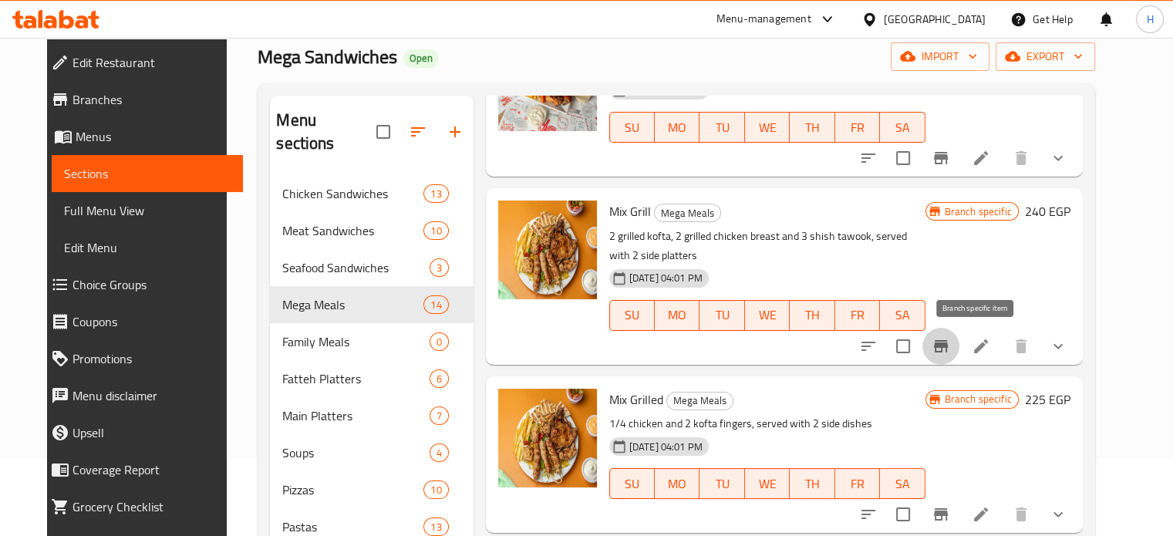
click at [948, 352] on icon "Branch-specific-item" at bounding box center [941, 346] width 14 height 12
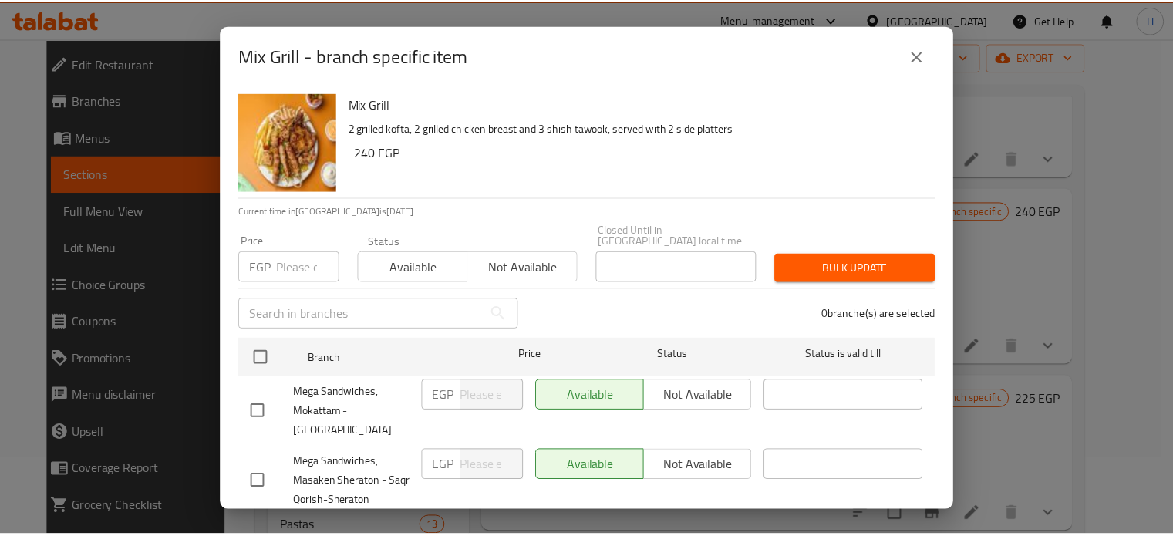
scroll to position [188, 0]
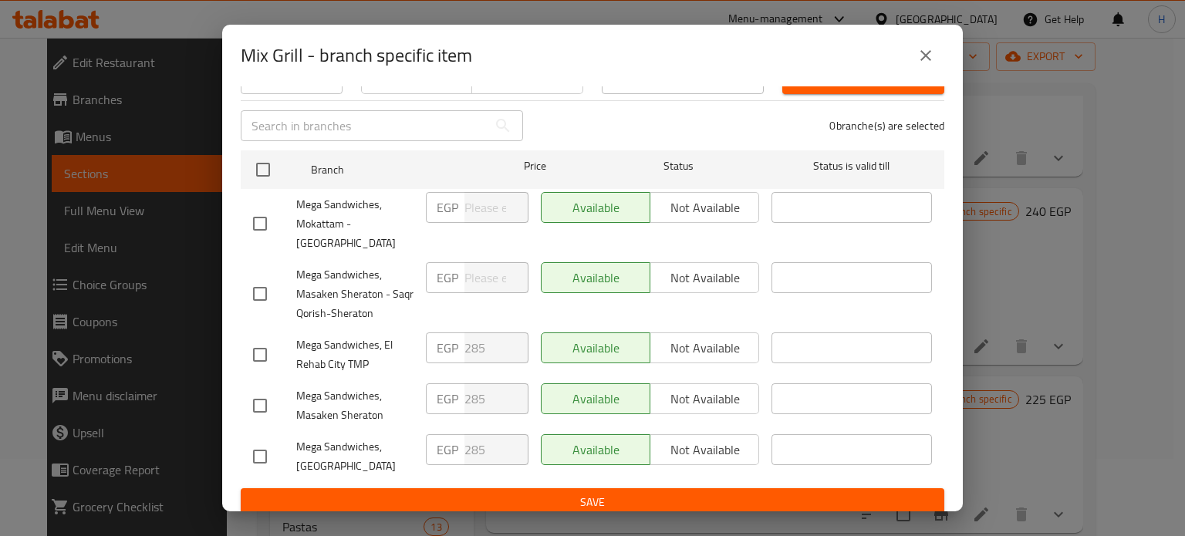
click at [926, 60] on icon "close" at bounding box center [925, 55] width 19 height 19
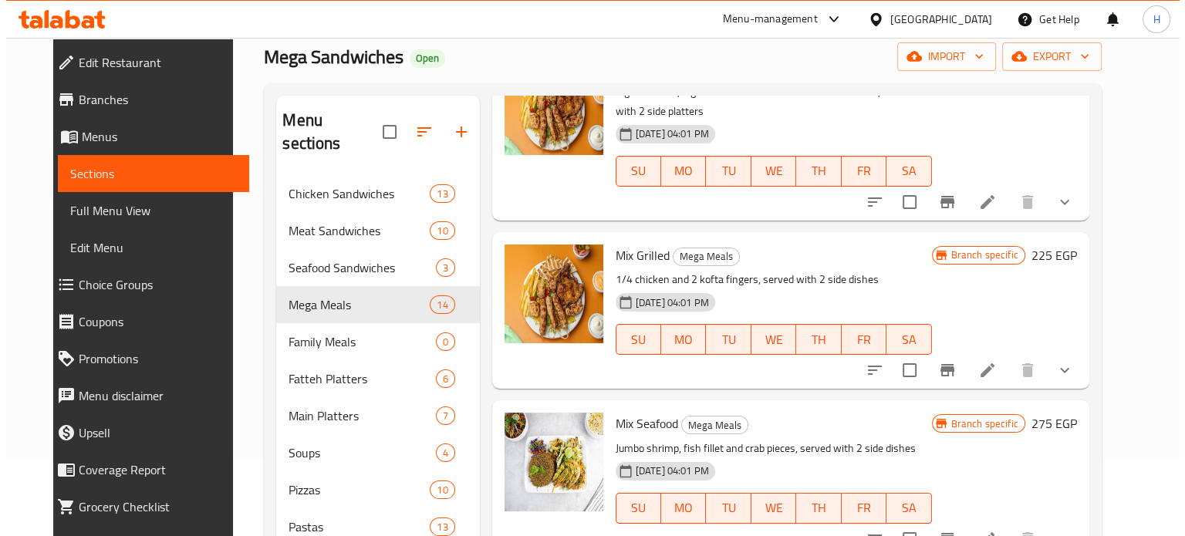
scroll to position [617, 0]
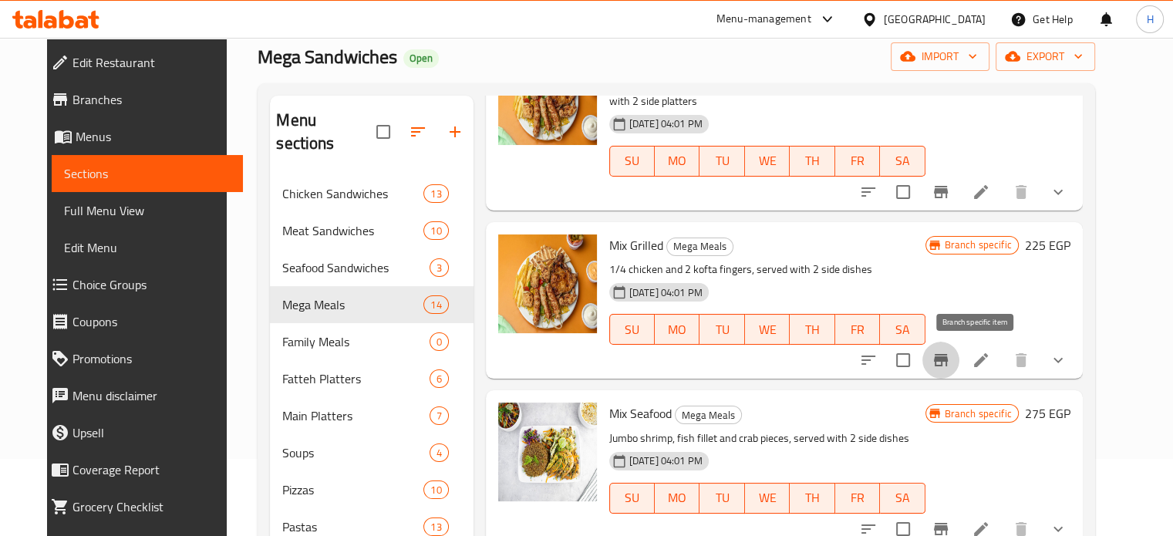
click at [948, 364] on icon "Branch-specific-item" at bounding box center [941, 360] width 14 height 12
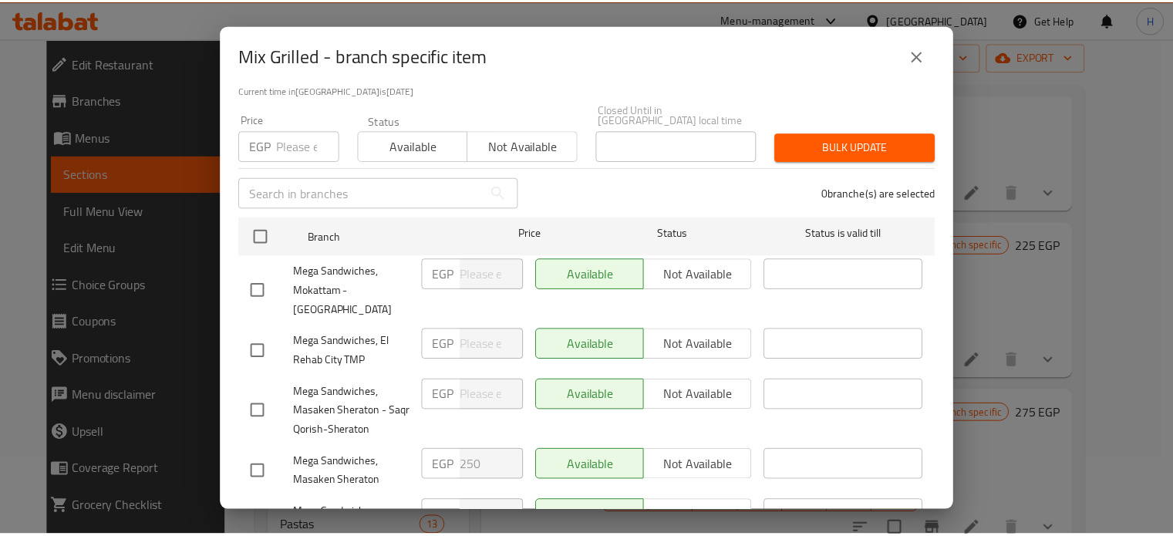
scroll to position [188, 0]
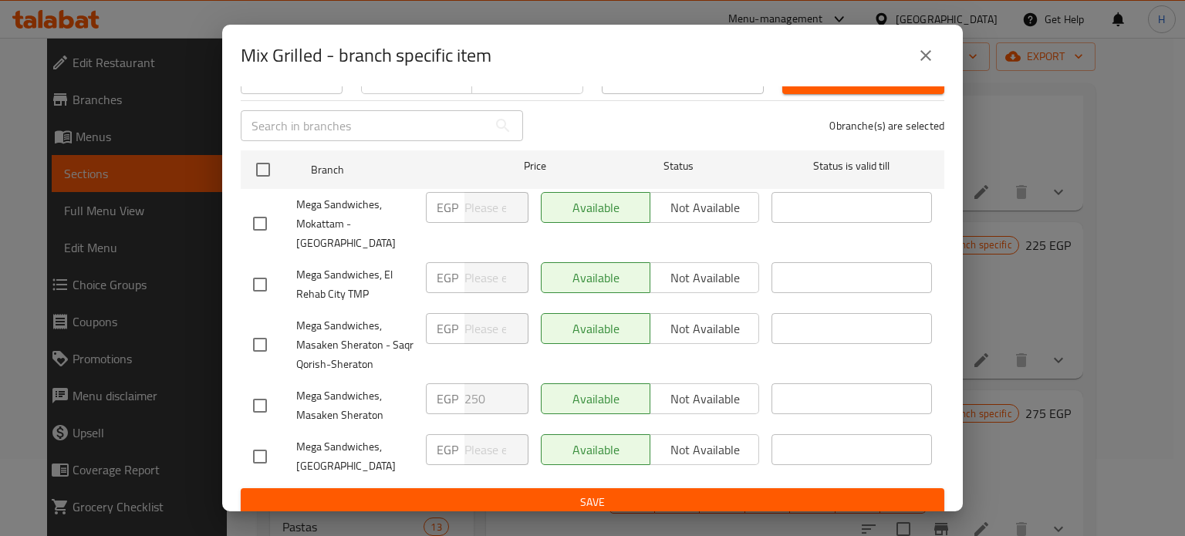
click at [923, 60] on icon "close" at bounding box center [925, 55] width 19 height 19
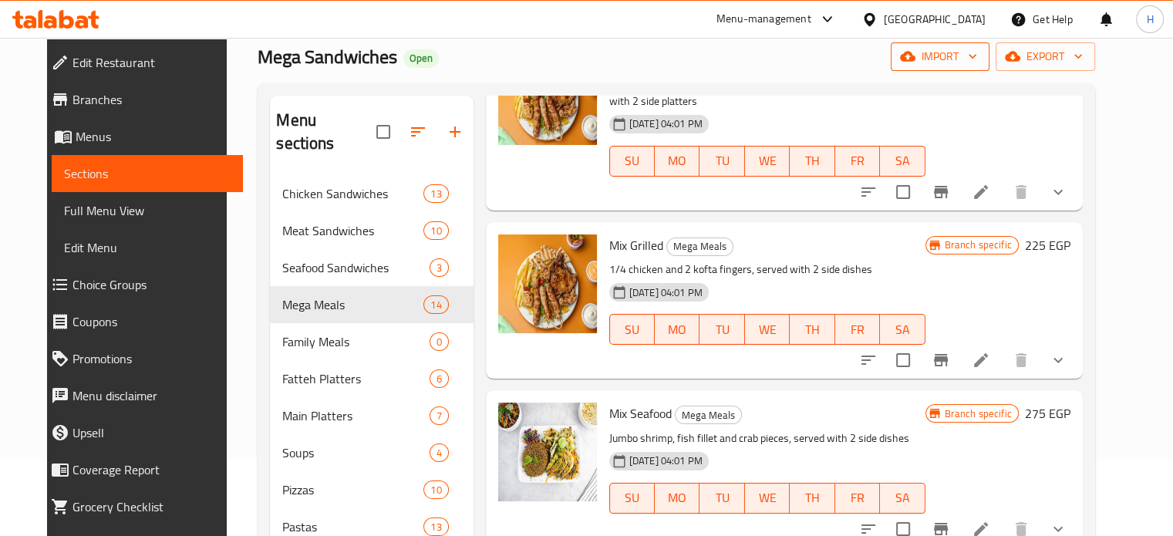
click at [977, 63] on span "import" at bounding box center [940, 56] width 74 height 19
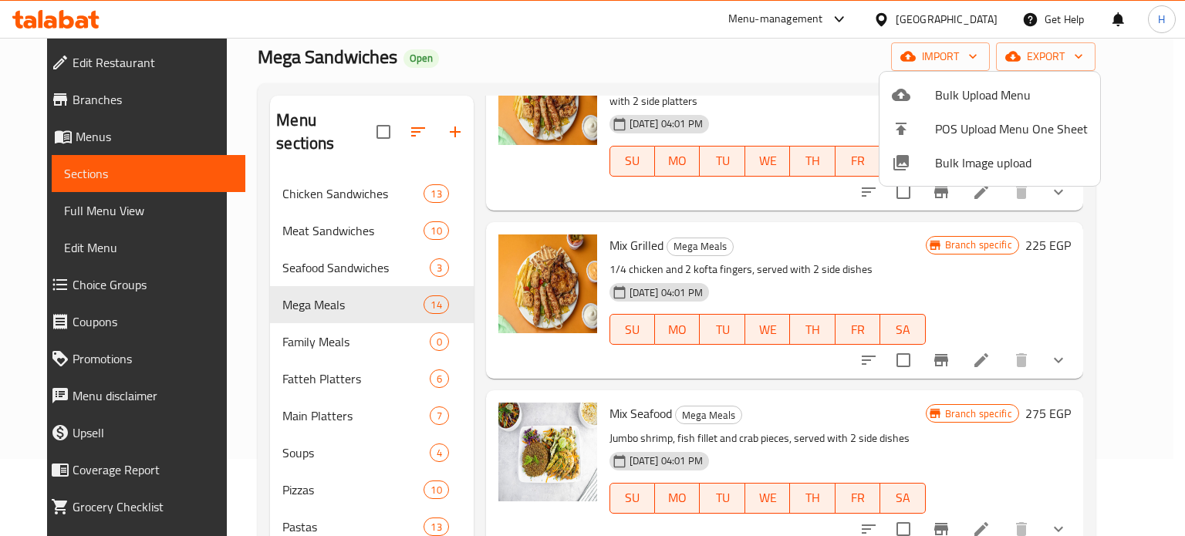
click at [1056, 58] on div at bounding box center [592, 268] width 1185 height 536
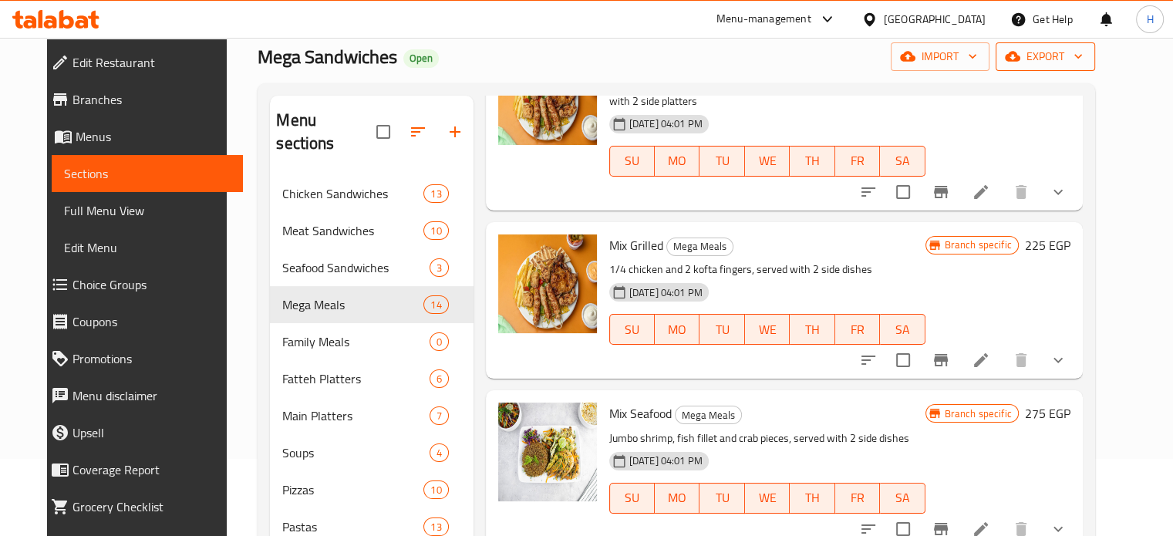
click at [1021, 57] on icon "button" at bounding box center [1012, 56] width 15 height 15
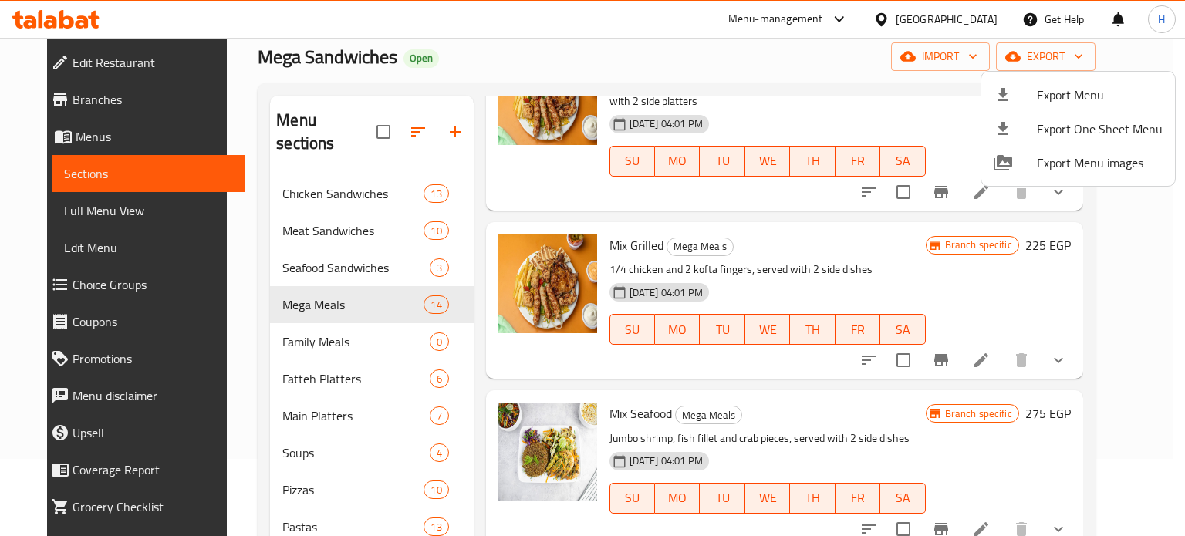
click at [830, 89] on div at bounding box center [592, 268] width 1185 height 536
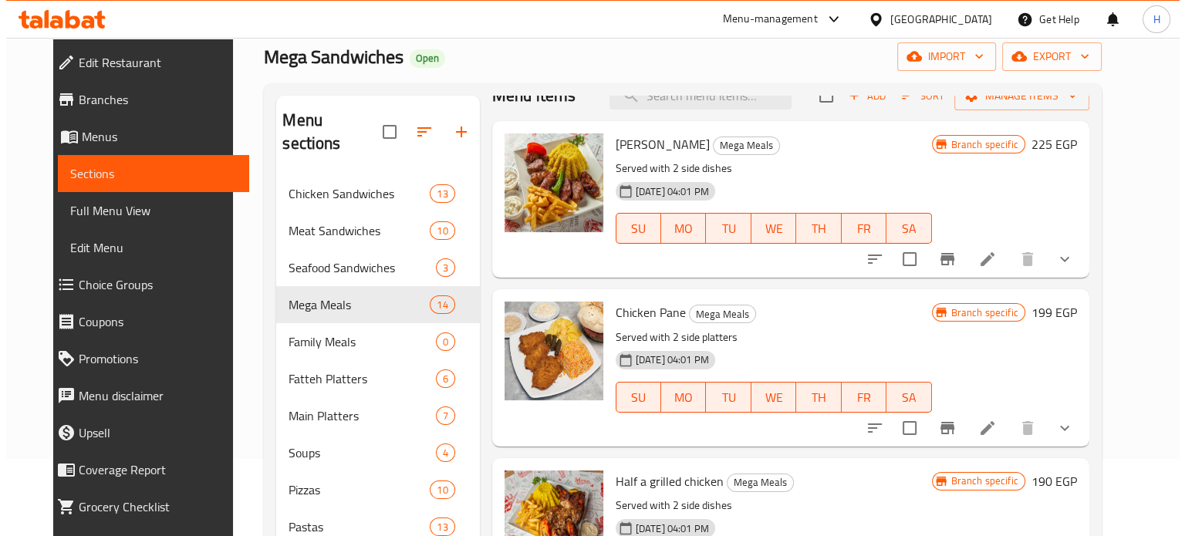
scroll to position [0, 0]
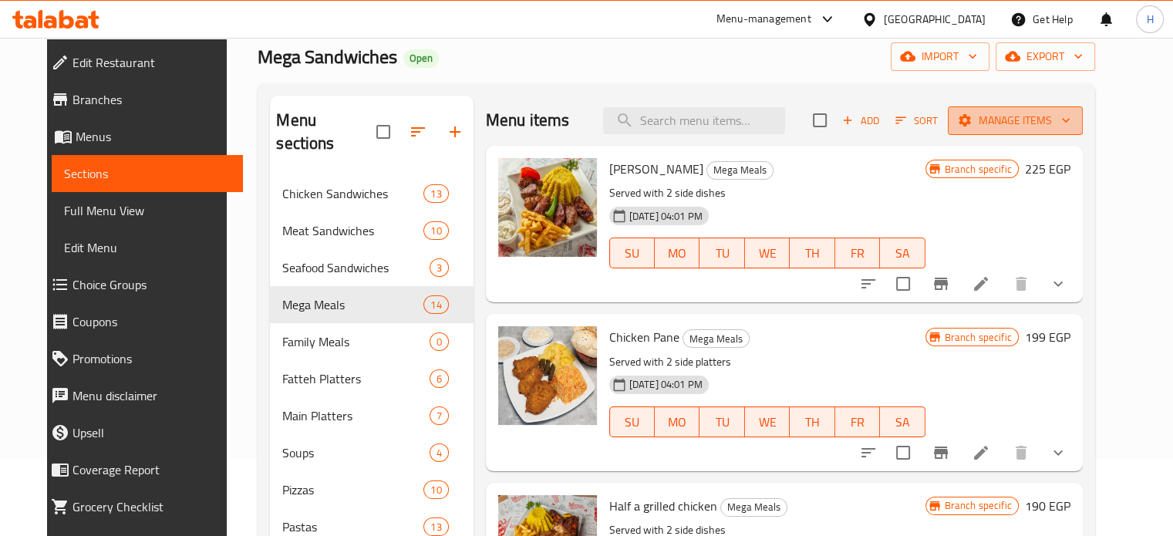
click at [1025, 122] on span "Manage items" at bounding box center [1015, 120] width 110 height 19
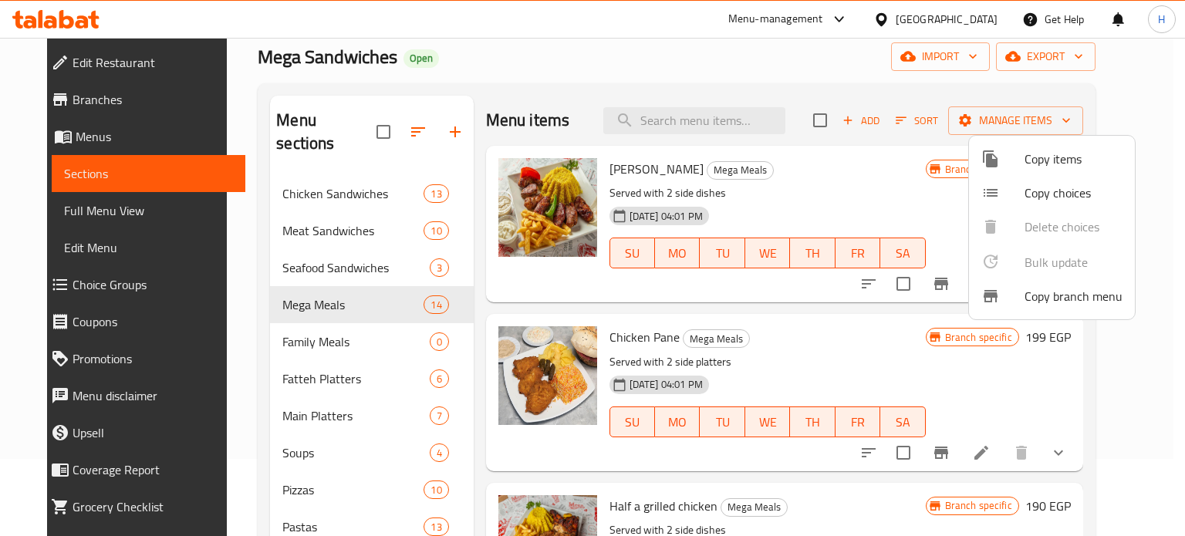
click at [1051, 299] on span "Copy branch menu" at bounding box center [1073, 296] width 98 height 19
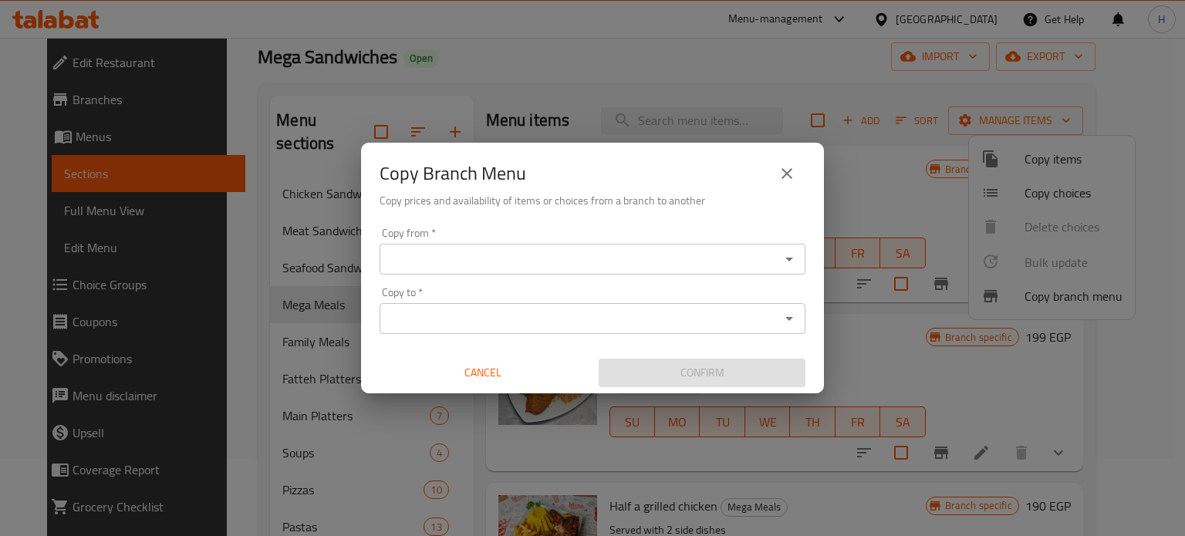
click at [444, 274] on div "Copy from *" at bounding box center [593, 259] width 426 height 31
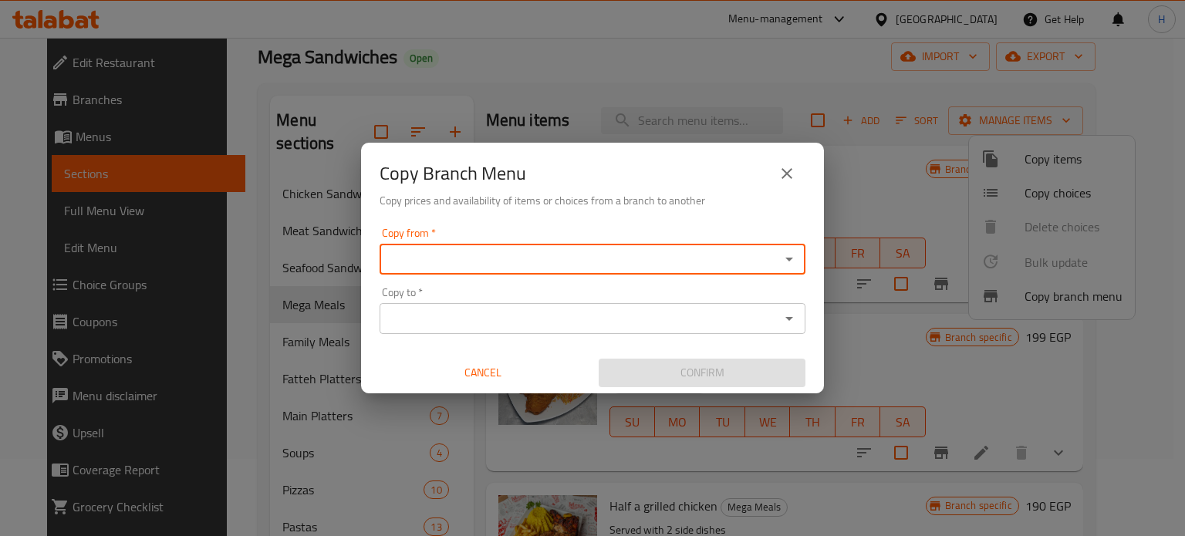
click at [787, 258] on icon "Open" at bounding box center [789, 260] width 8 height 4
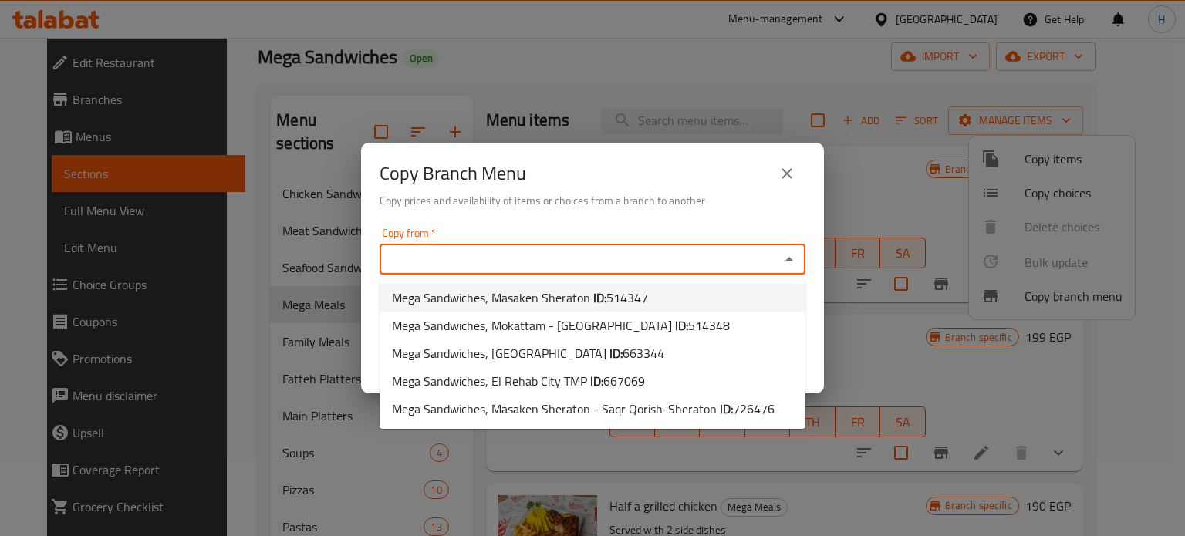
click at [546, 294] on span "Mega Sandwiches, Masaken Sheraton ID: 514347" at bounding box center [520, 297] width 256 height 19
type input "Mega Sandwiches, Masaken Sheraton"
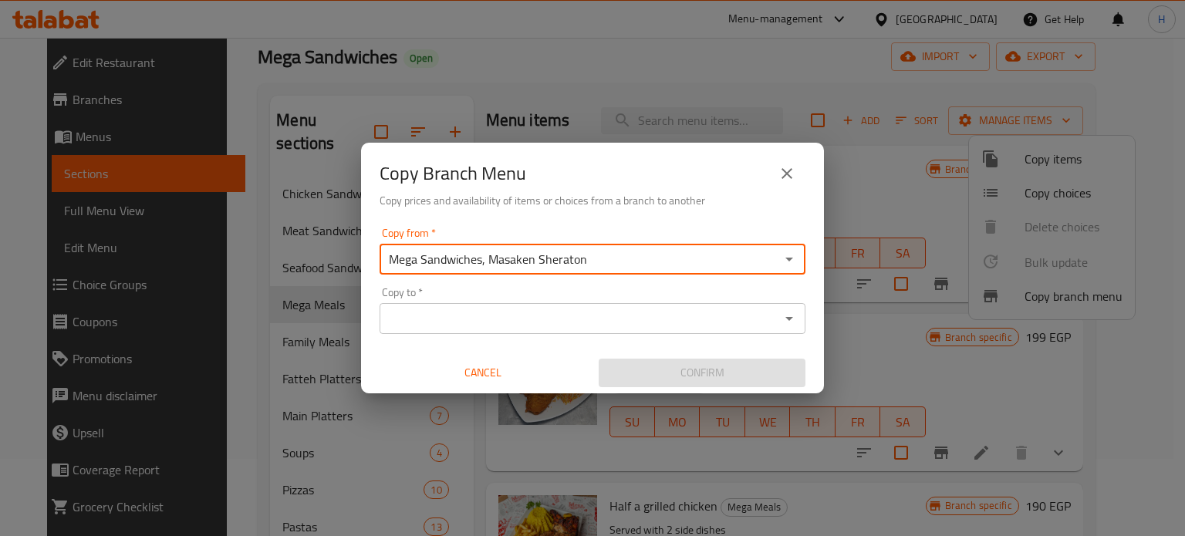
click at [625, 326] on input "Copy to   *" at bounding box center [579, 319] width 391 height 22
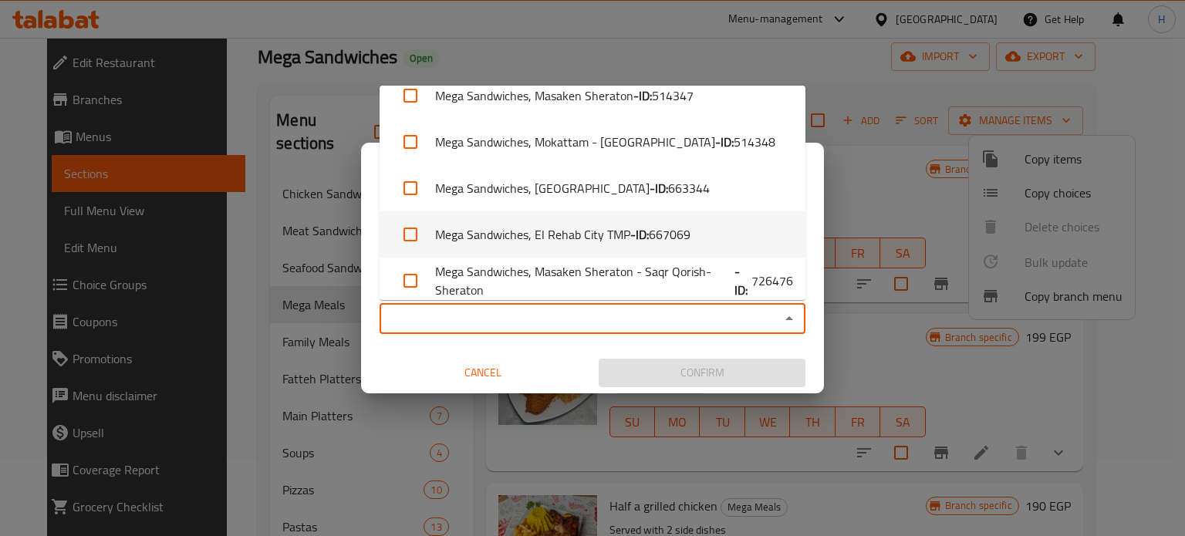
scroll to position [29, 0]
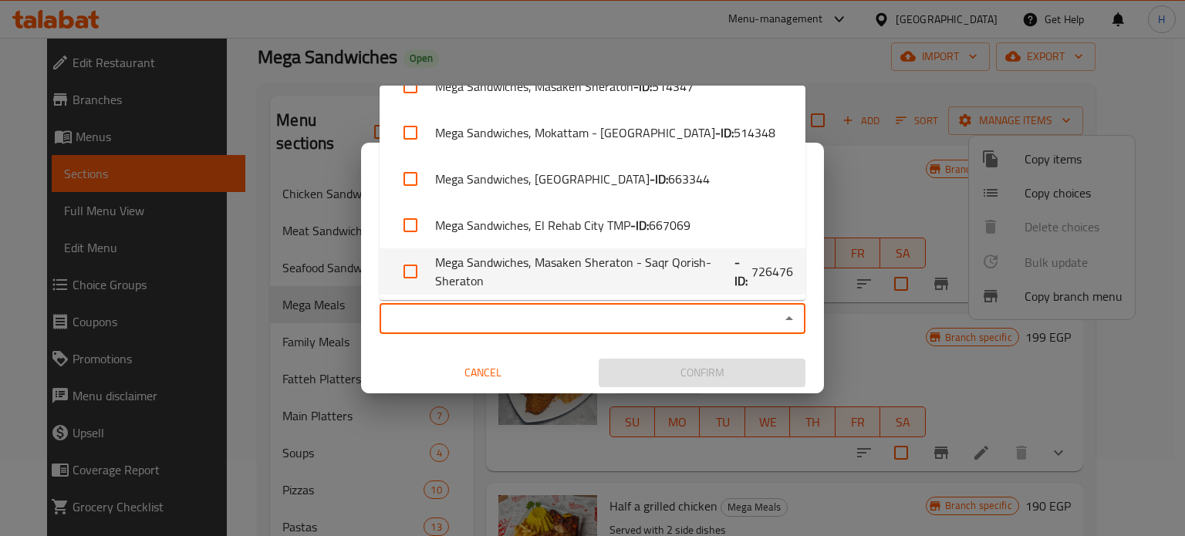
click at [410, 270] on input "checkbox" at bounding box center [410, 271] width 37 height 37
checkbox input "true"
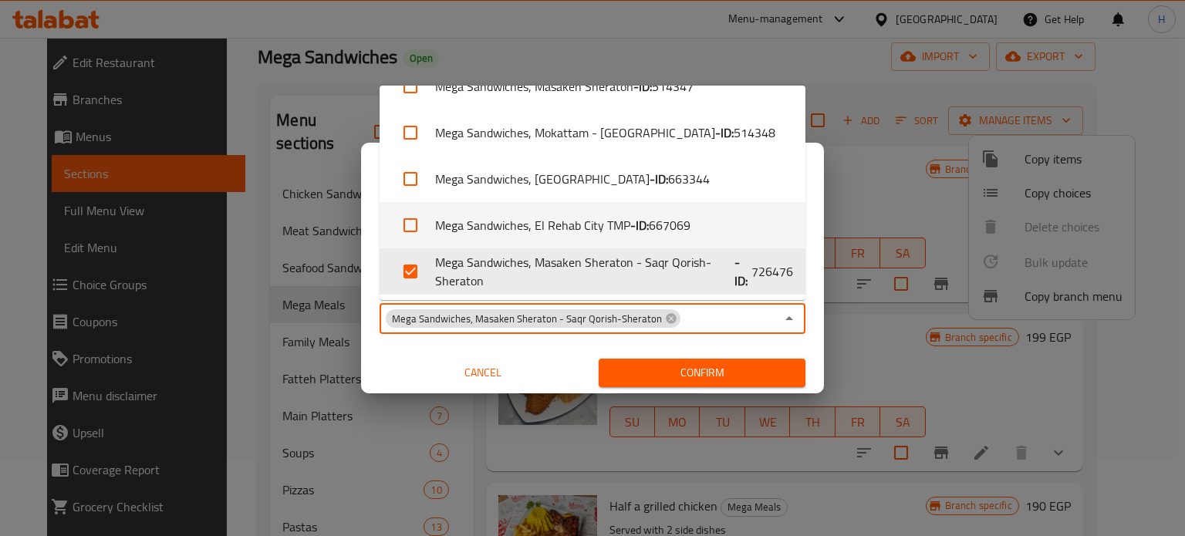
click at [407, 224] on input "checkbox" at bounding box center [410, 225] width 37 height 37
checkbox input "true"
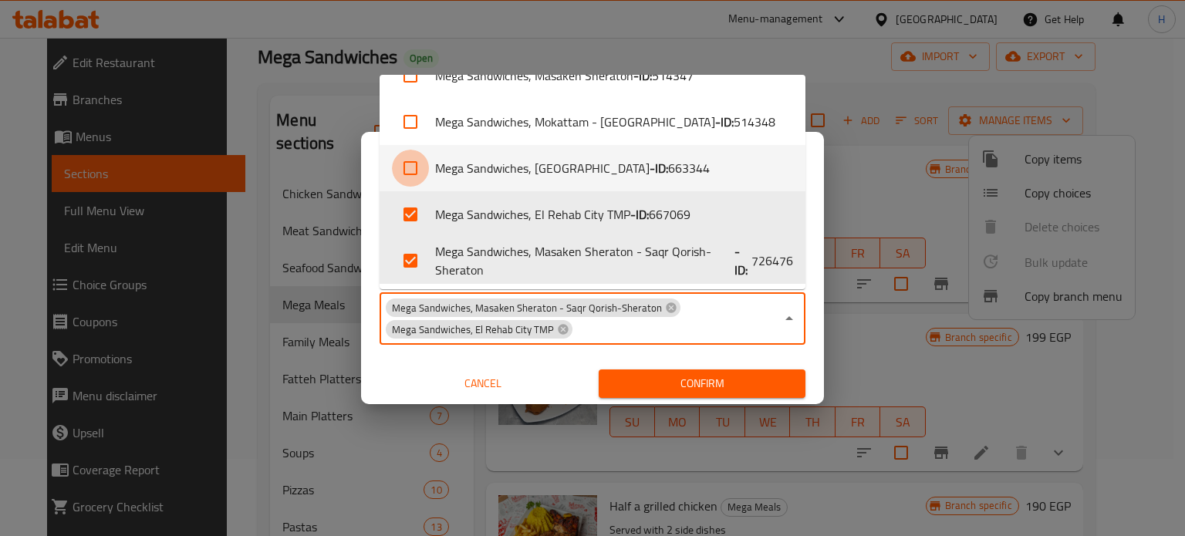
click at [409, 164] on input "checkbox" at bounding box center [410, 168] width 37 height 37
checkbox input "true"
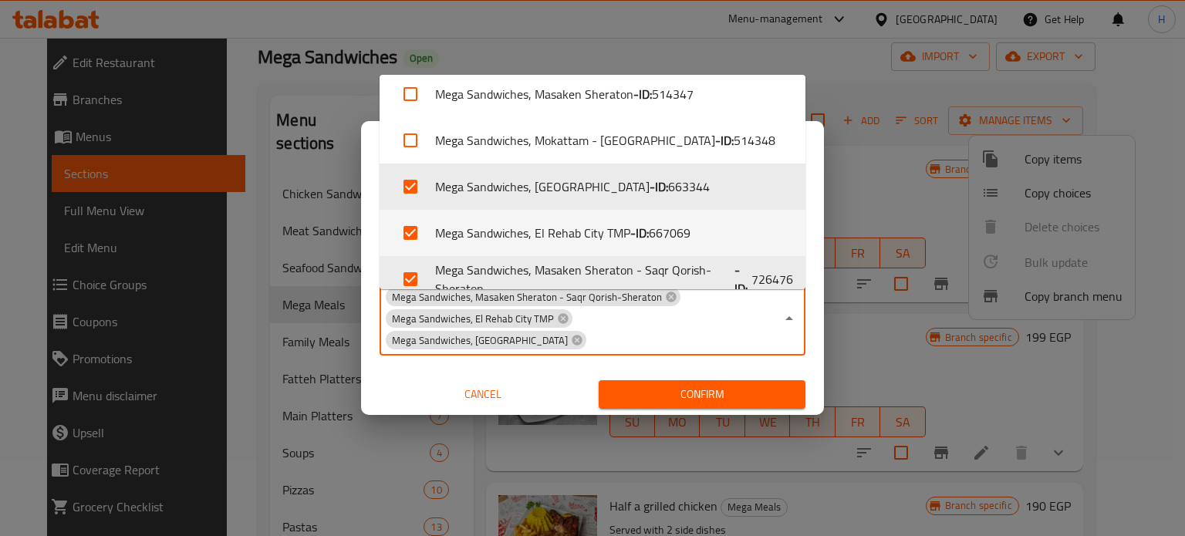
scroll to position [0, 0]
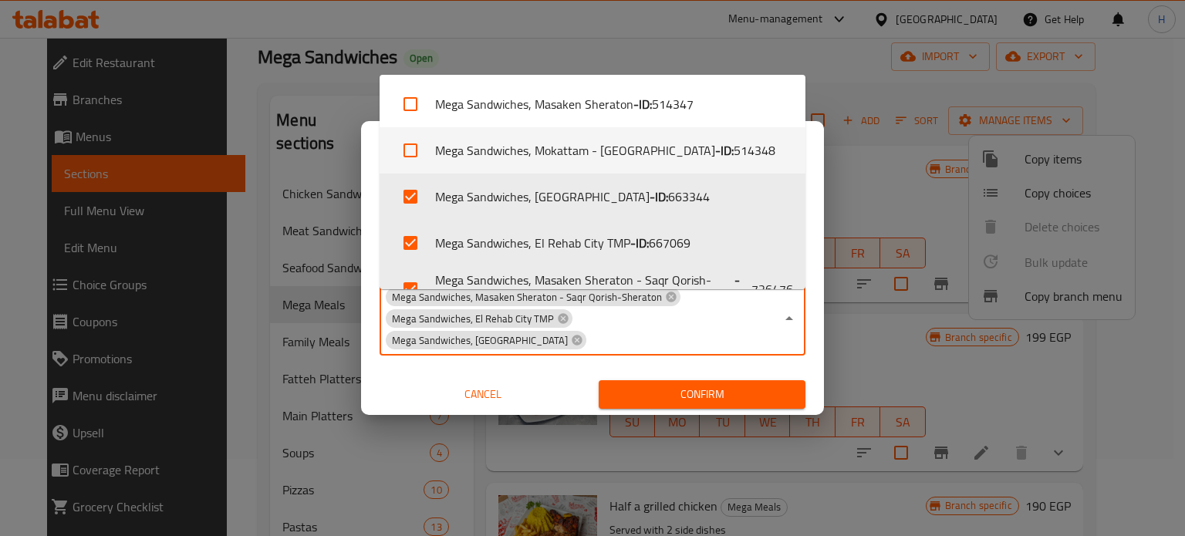
click at [410, 151] on input "checkbox" at bounding box center [410, 150] width 37 height 37
checkbox input "true"
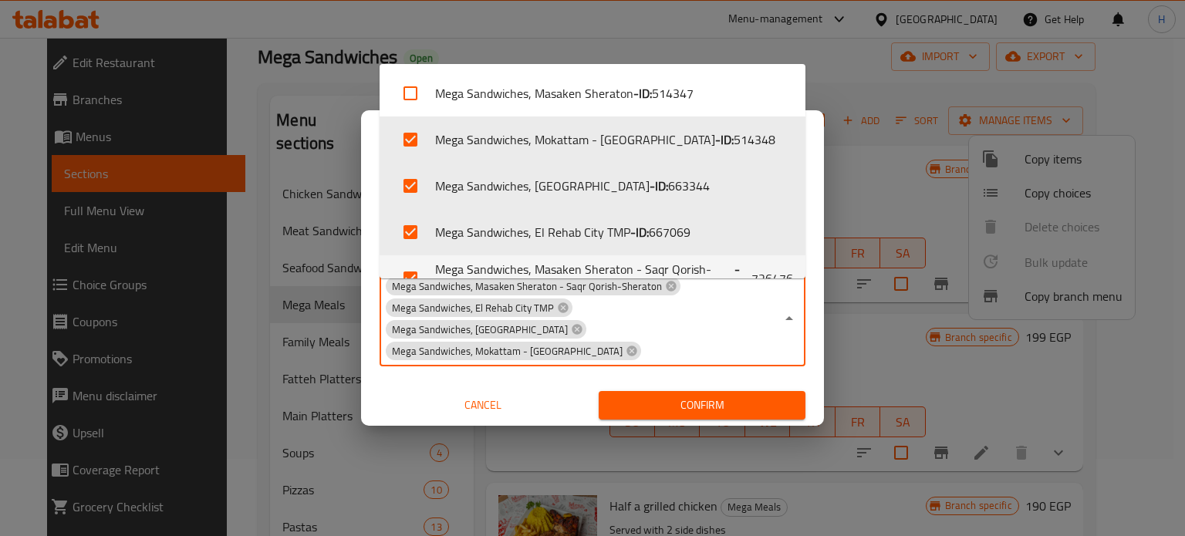
click at [717, 394] on button "Confirm" at bounding box center [702, 405] width 207 height 29
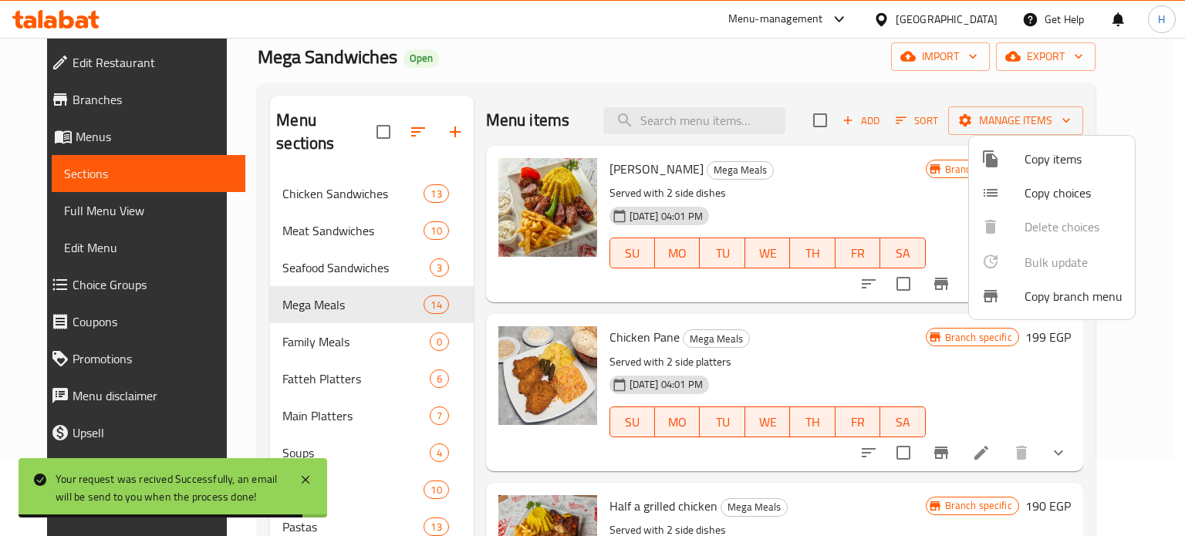
click at [34, 20] on div at bounding box center [592, 268] width 1185 height 536
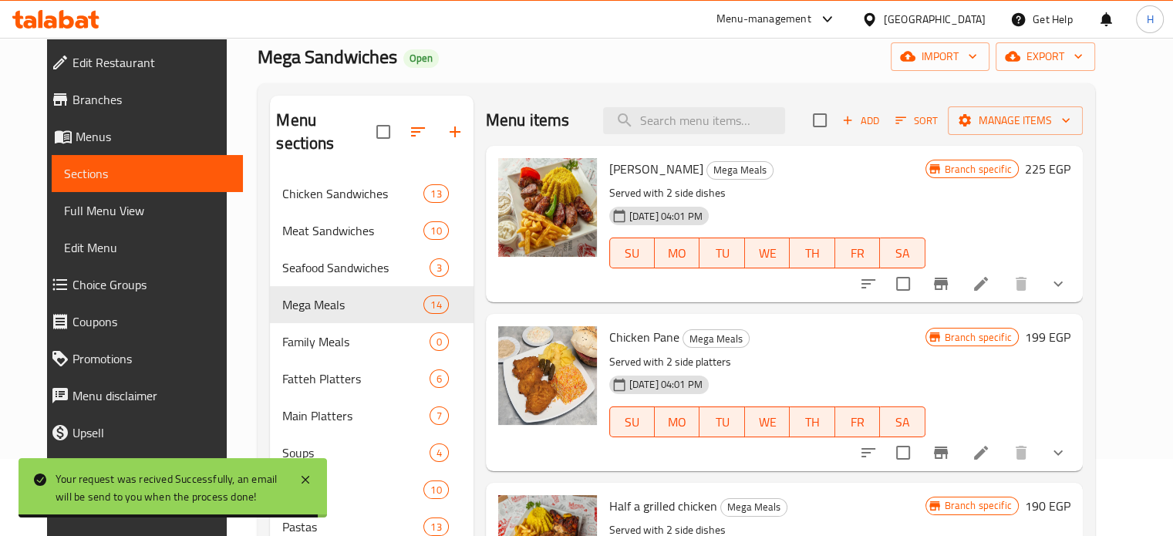
click at [68, 8] on div at bounding box center [56, 19] width 112 height 31
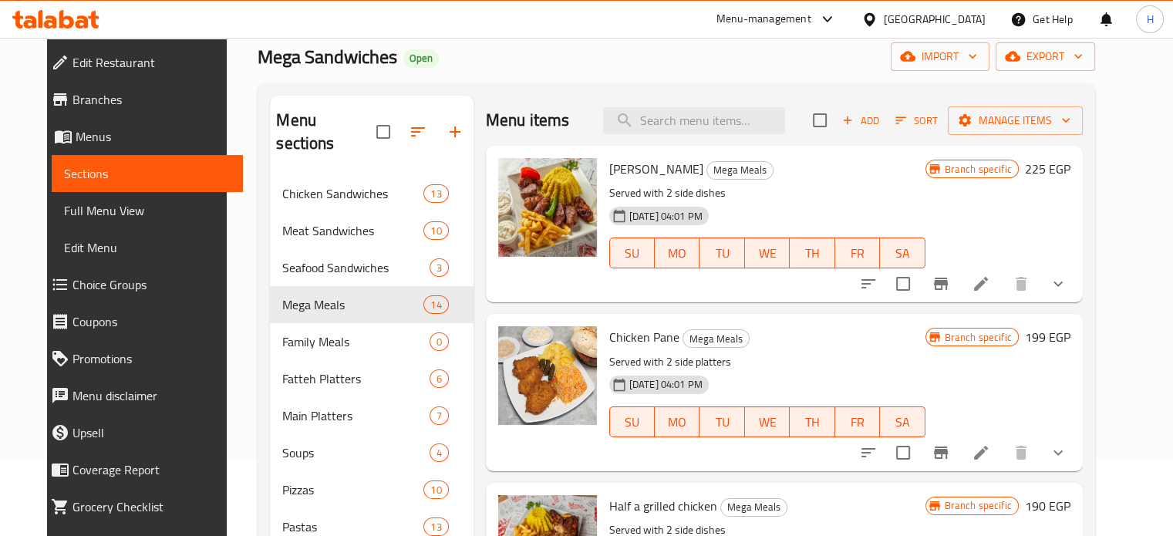
click at [77, 28] on icon at bounding box center [55, 19] width 87 height 19
